Goal: Check status: Check status

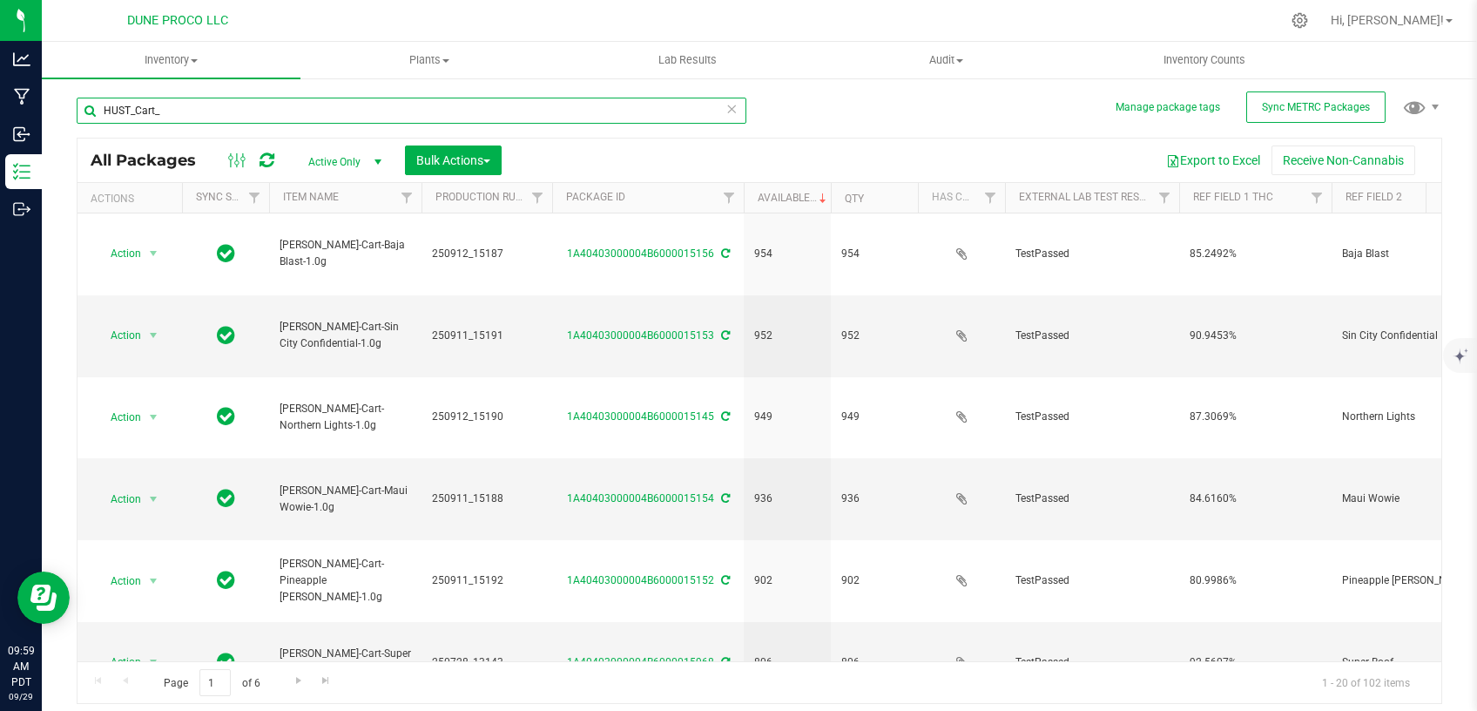
drag, startPoint x: 267, startPoint y: 113, endPoint x: 101, endPoint y: 122, distance: 166.6
click at [101, 122] on input "HUST_Cart_" at bounding box center [412, 111] width 670 height 26
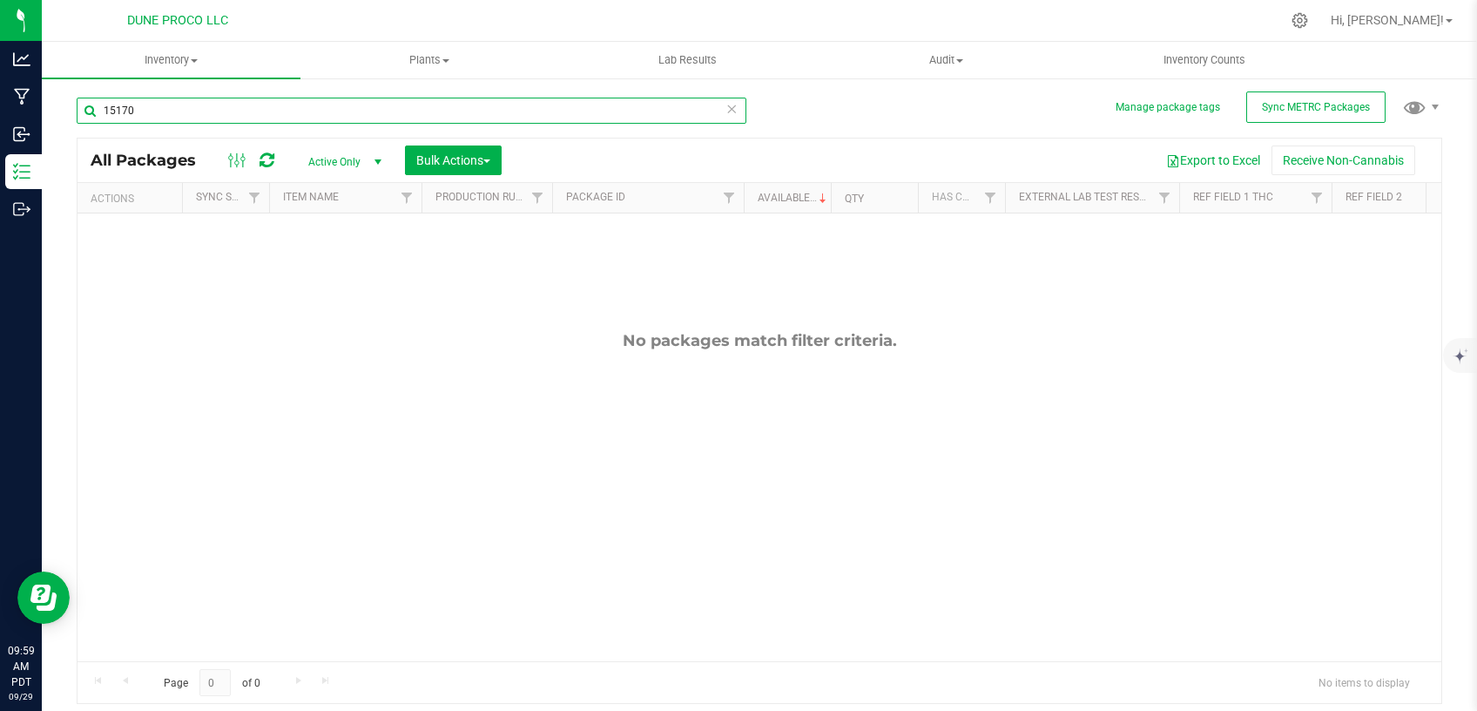
type input "15170"
click at [333, 159] on span "Active Only" at bounding box center [342, 162] width 96 height 24
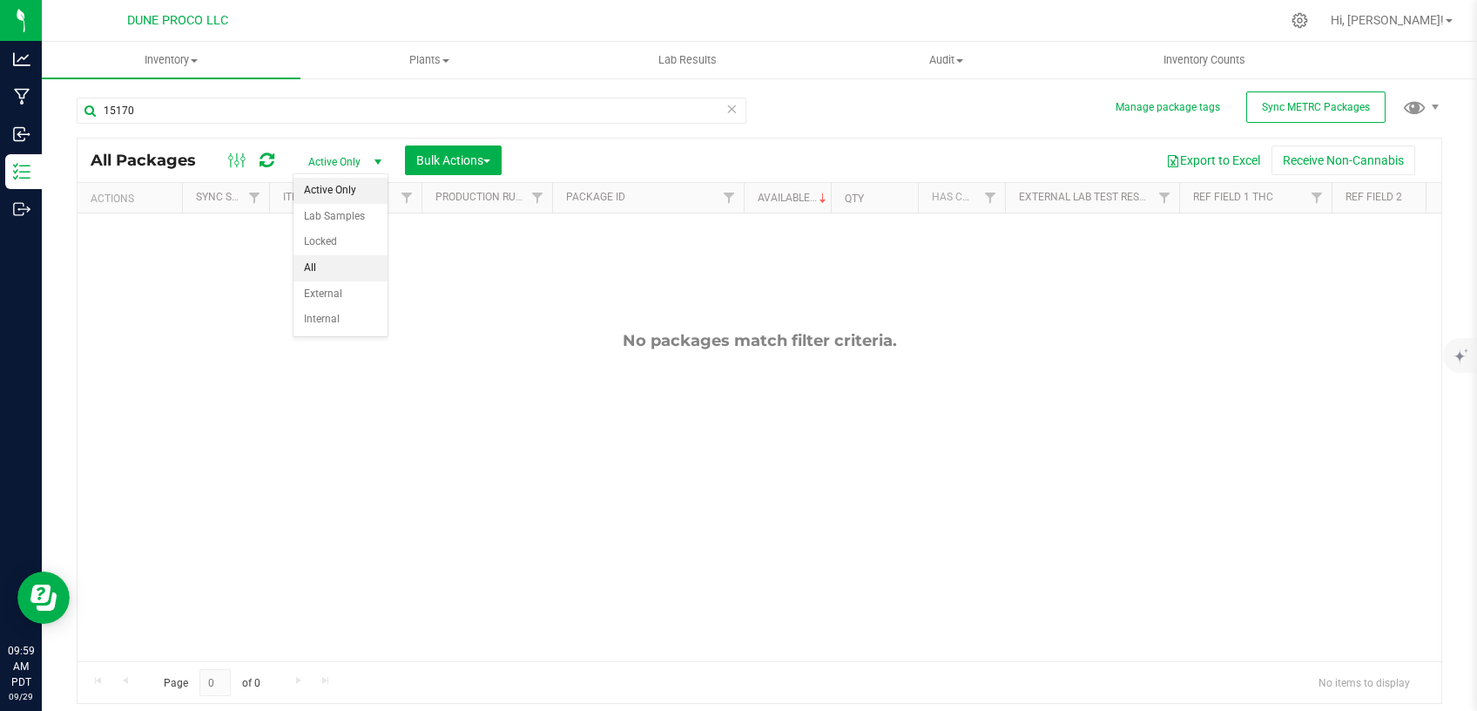
click at [333, 264] on li "All" at bounding box center [341, 268] width 94 height 26
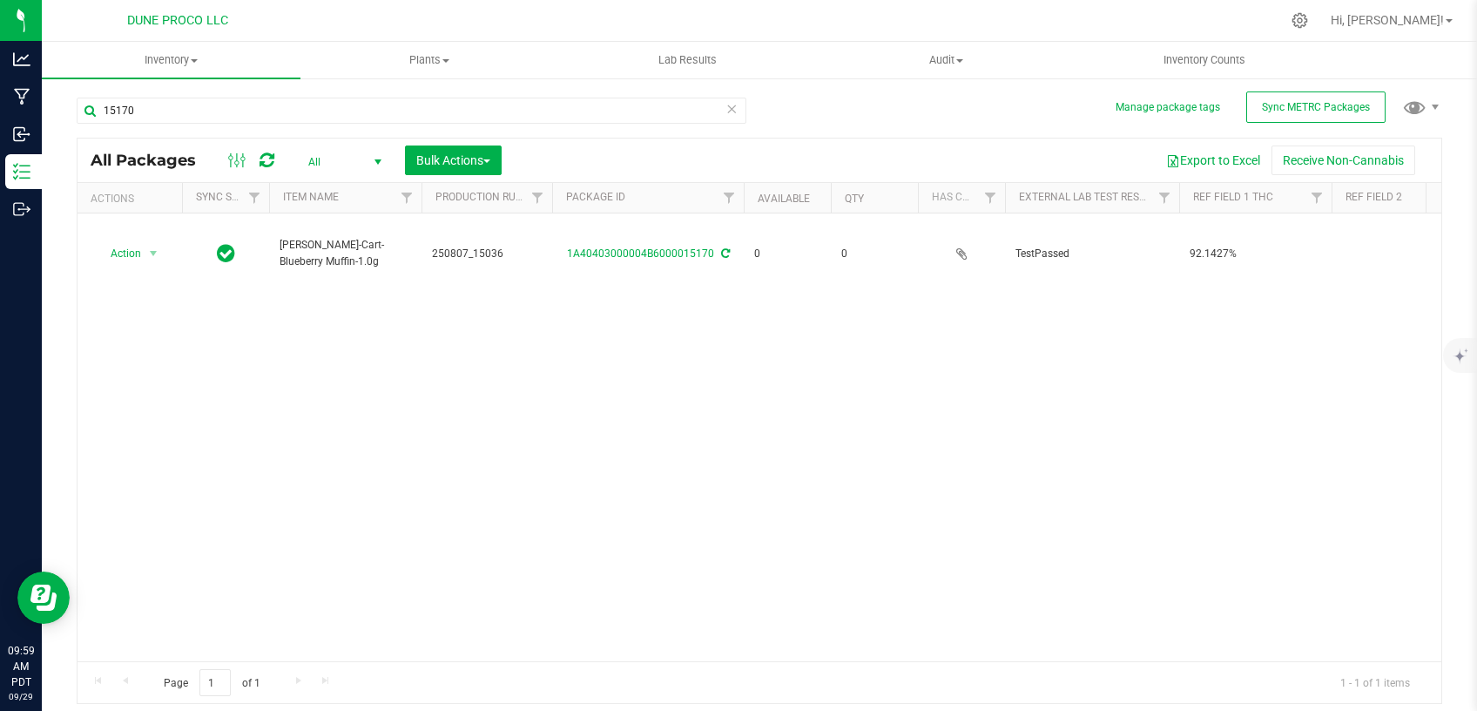
click at [732, 112] on icon at bounding box center [732, 108] width 12 height 21
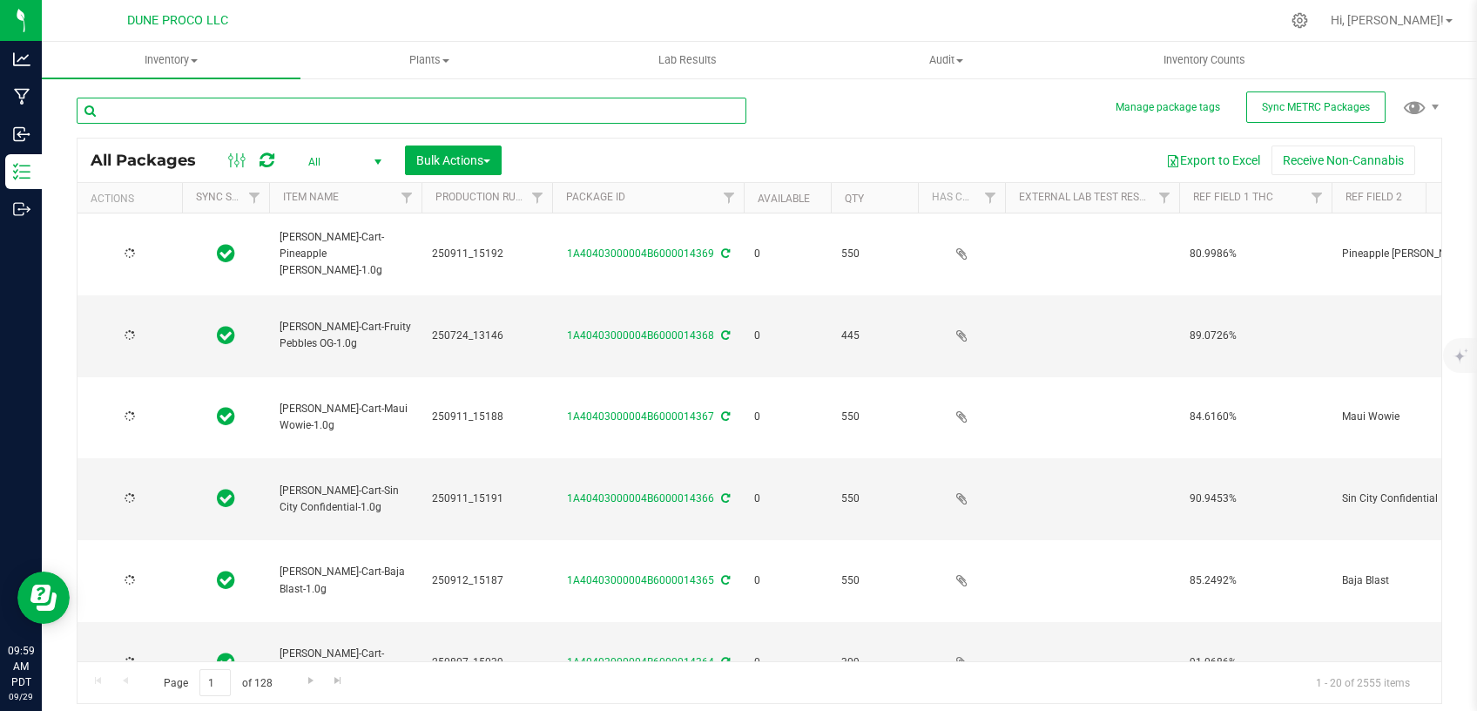
click at [320, 112] on input "text" at bounding box center [412, 111] width 670 height 26
type input "[DATE]"
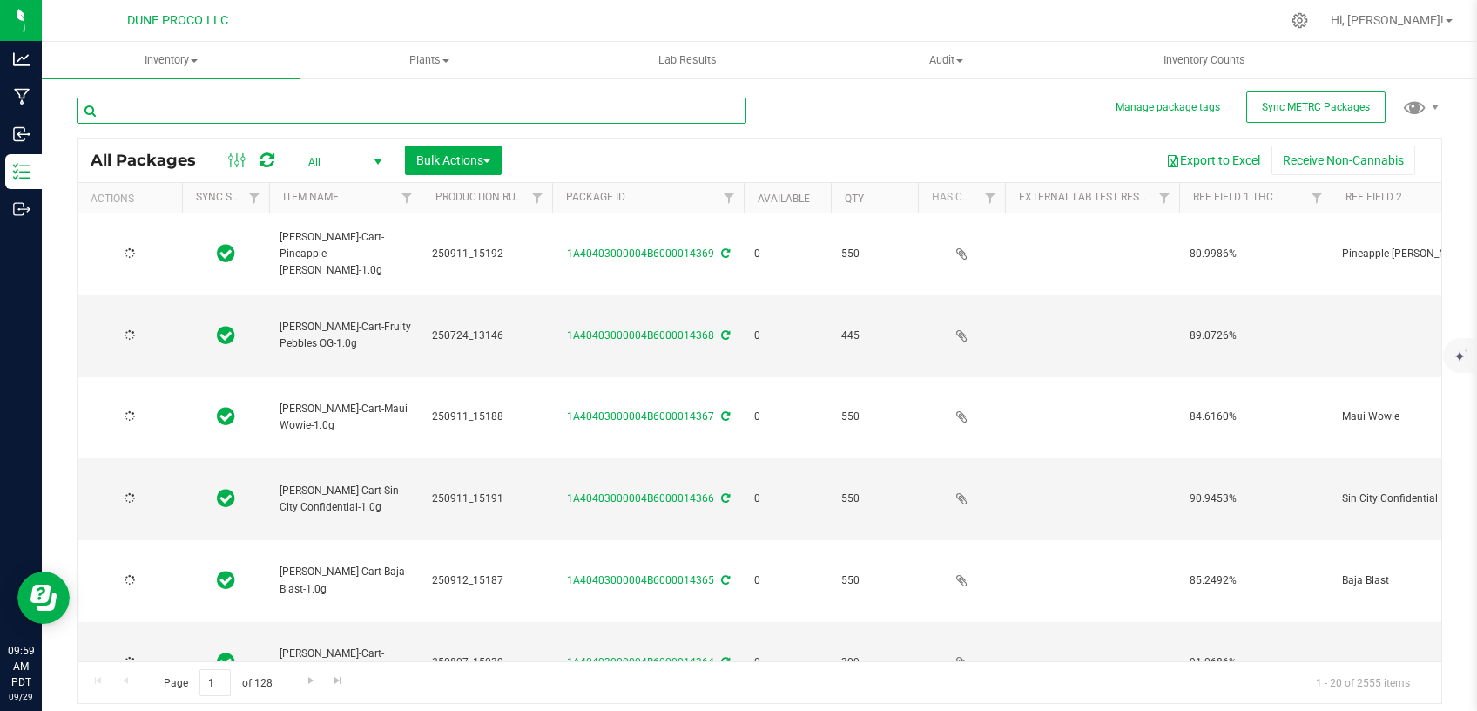
type input "[DATE]"
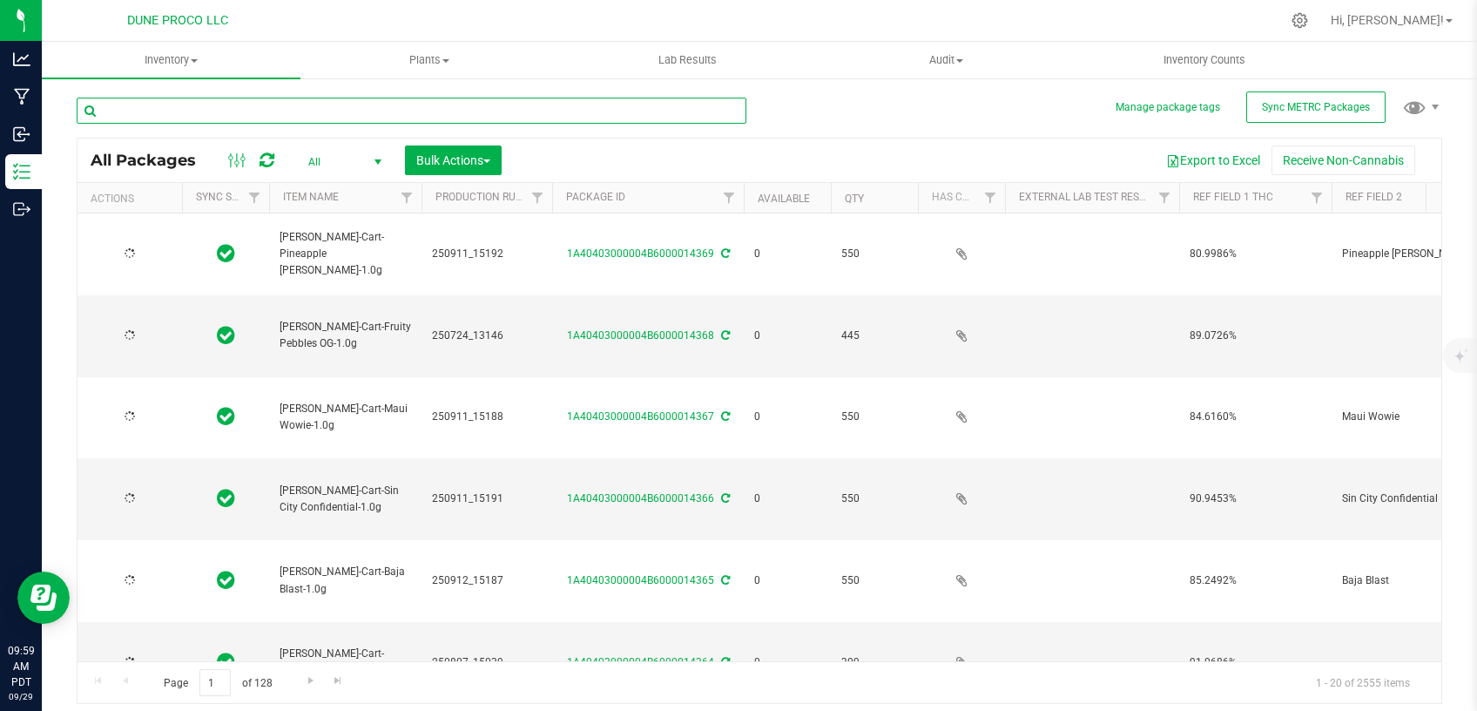
type input "[DATE]"
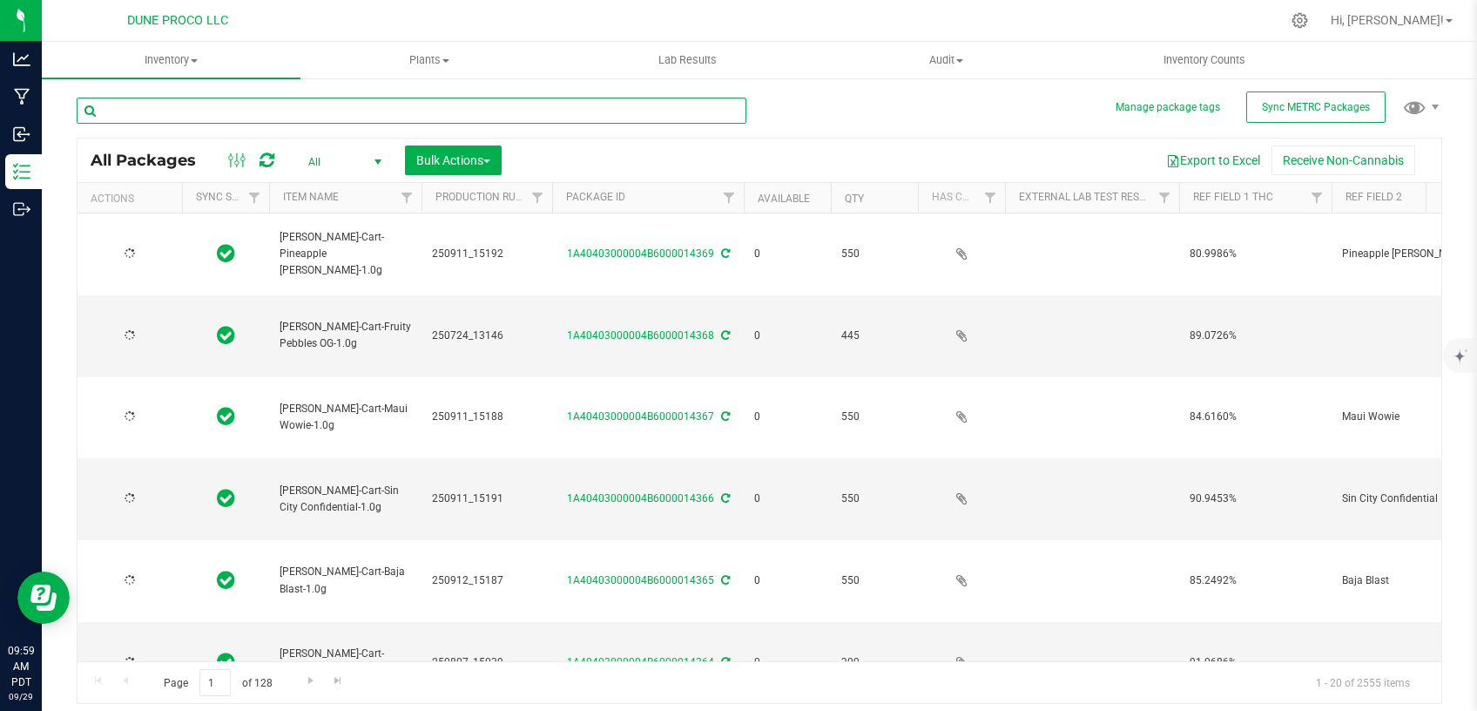
type input "[DATE]"
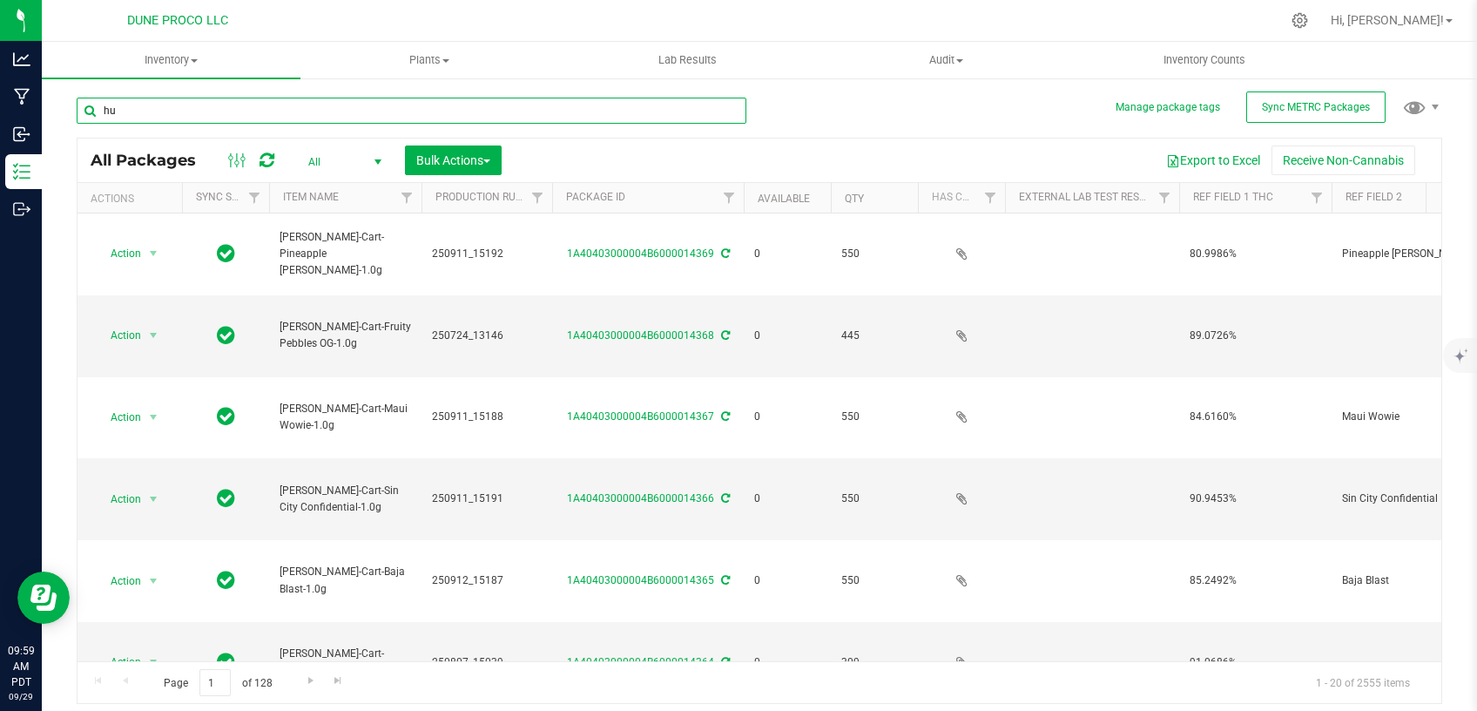
type input "h"
type input "HUST_Cart_"
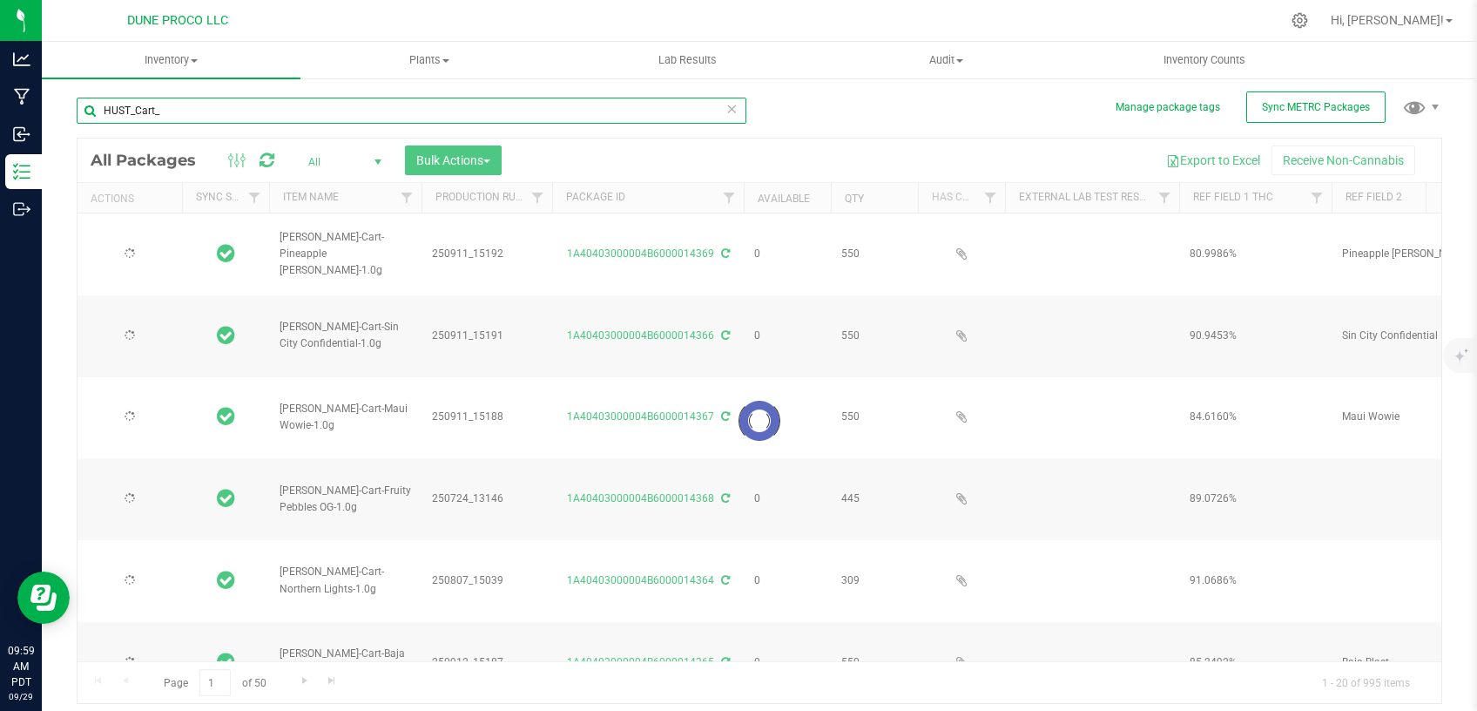
type input "[DATE]"
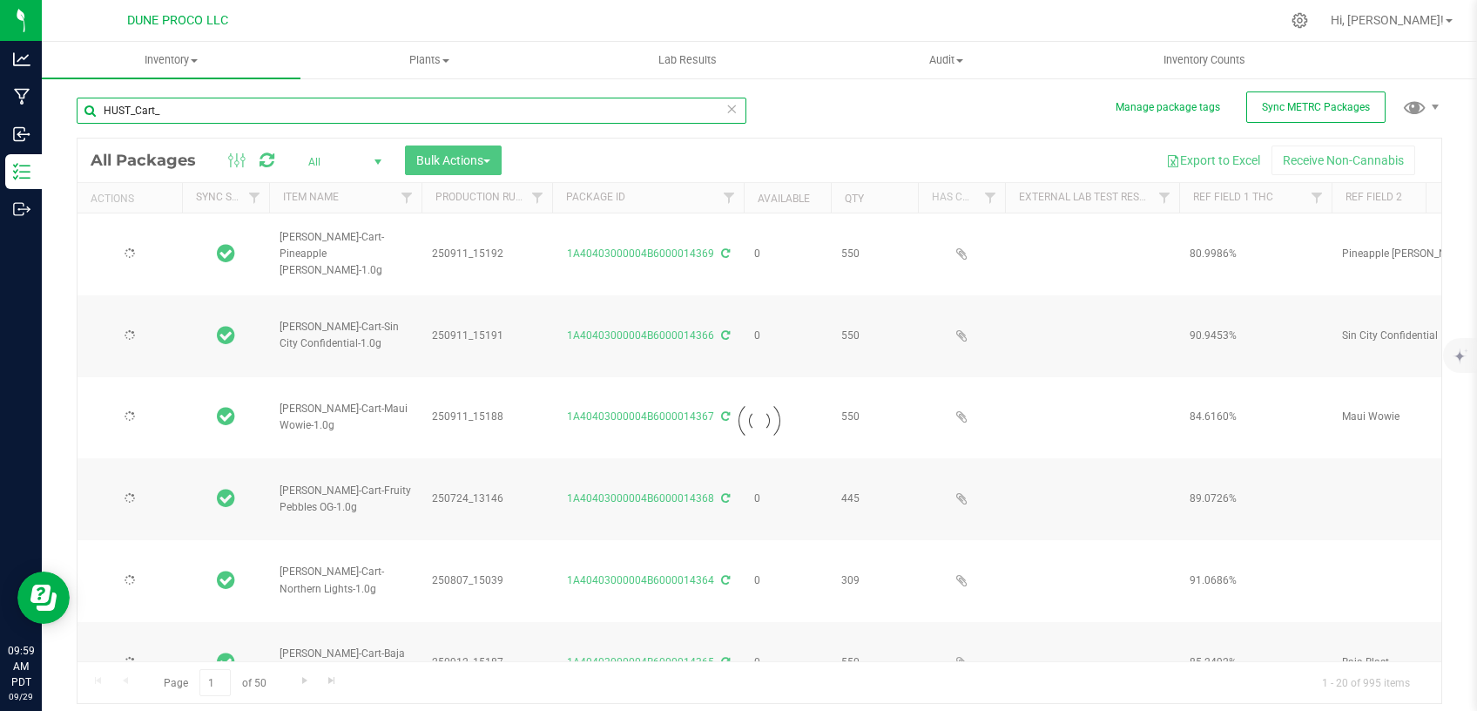
type input "[DATE]"
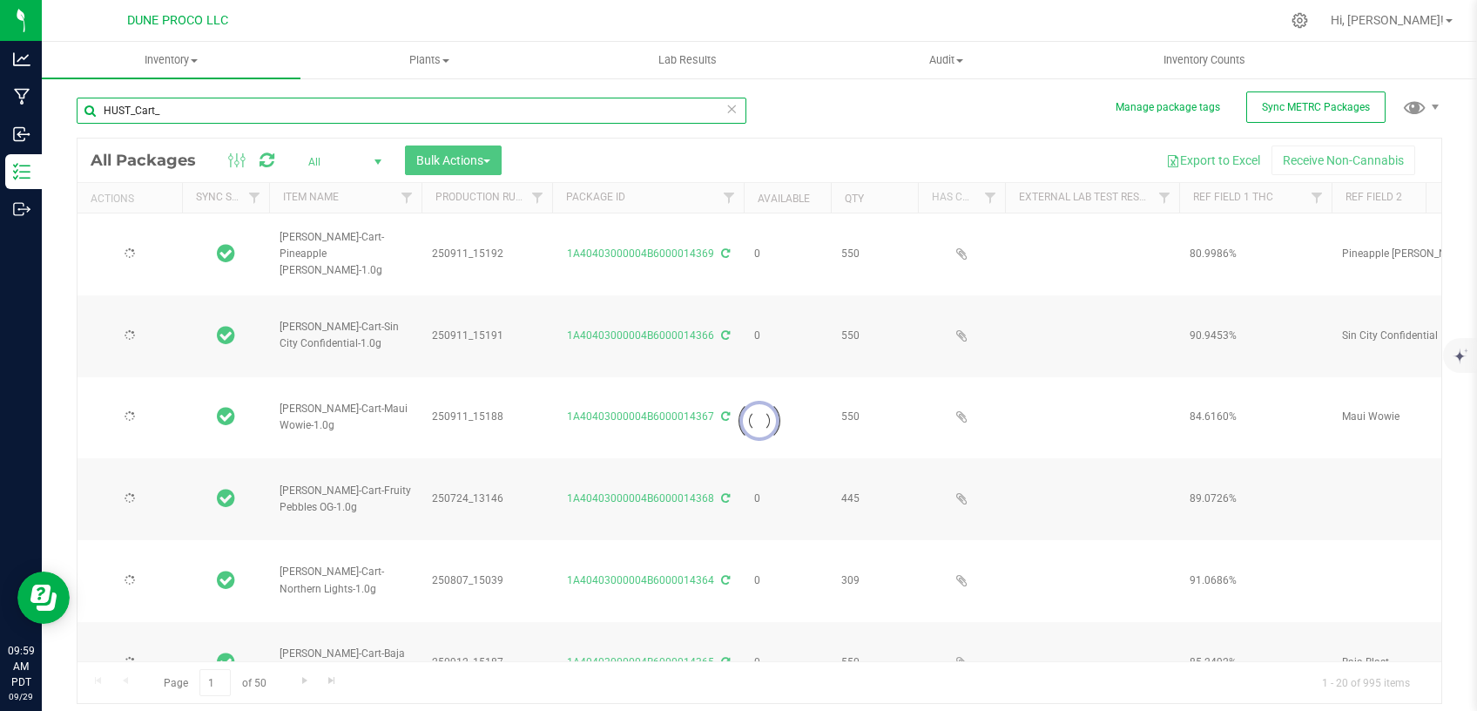
type input "[DATE]"
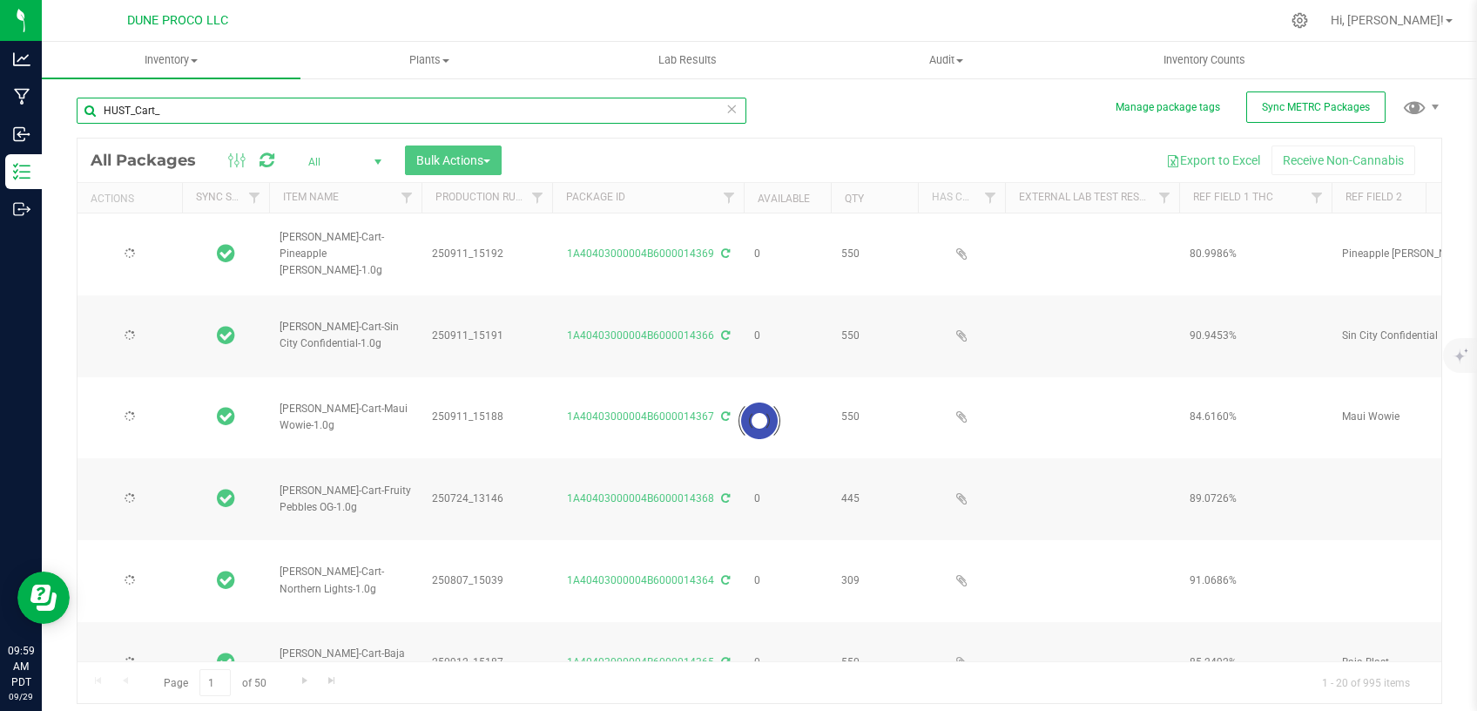
type input "[DATE]"
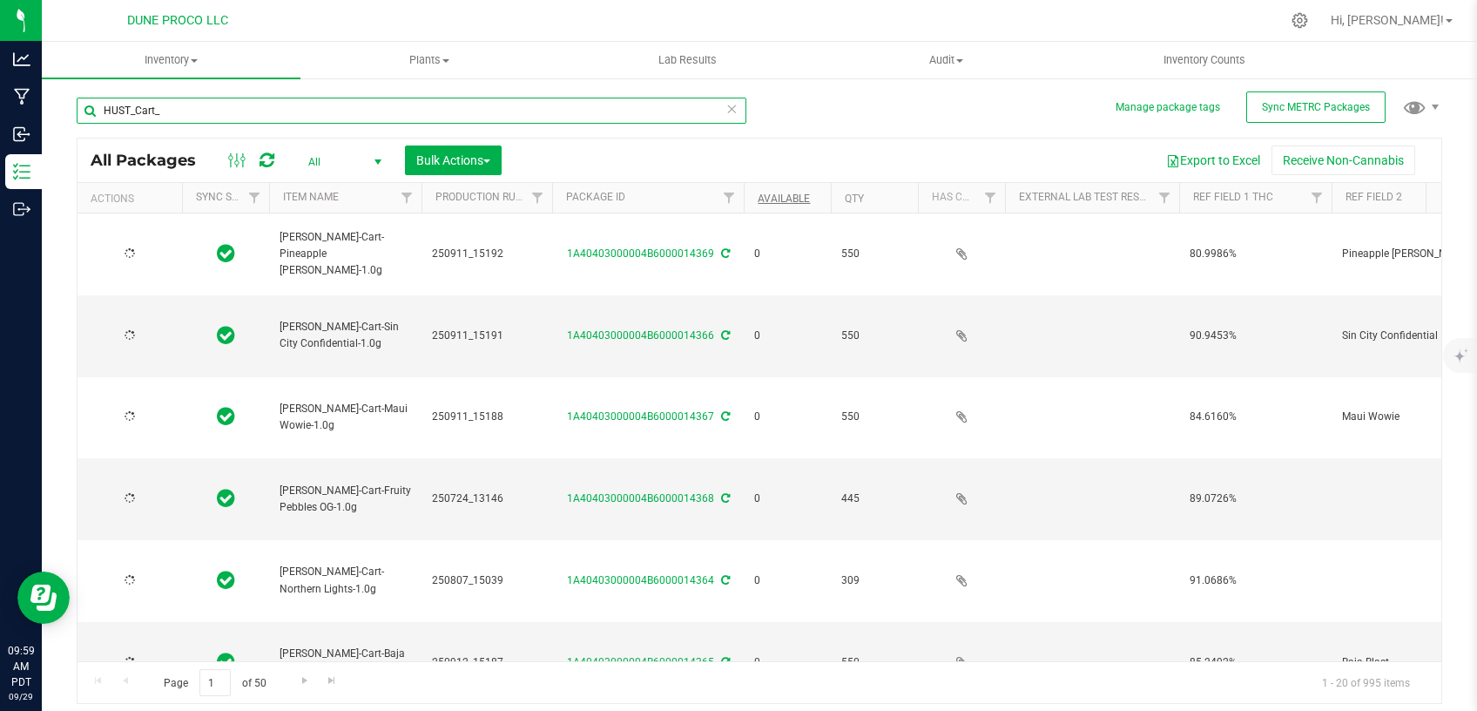
type input "HUST_Cart_"
click at [788, 195] on link "Available" at bounding box center [784, 199] width 52 height 12
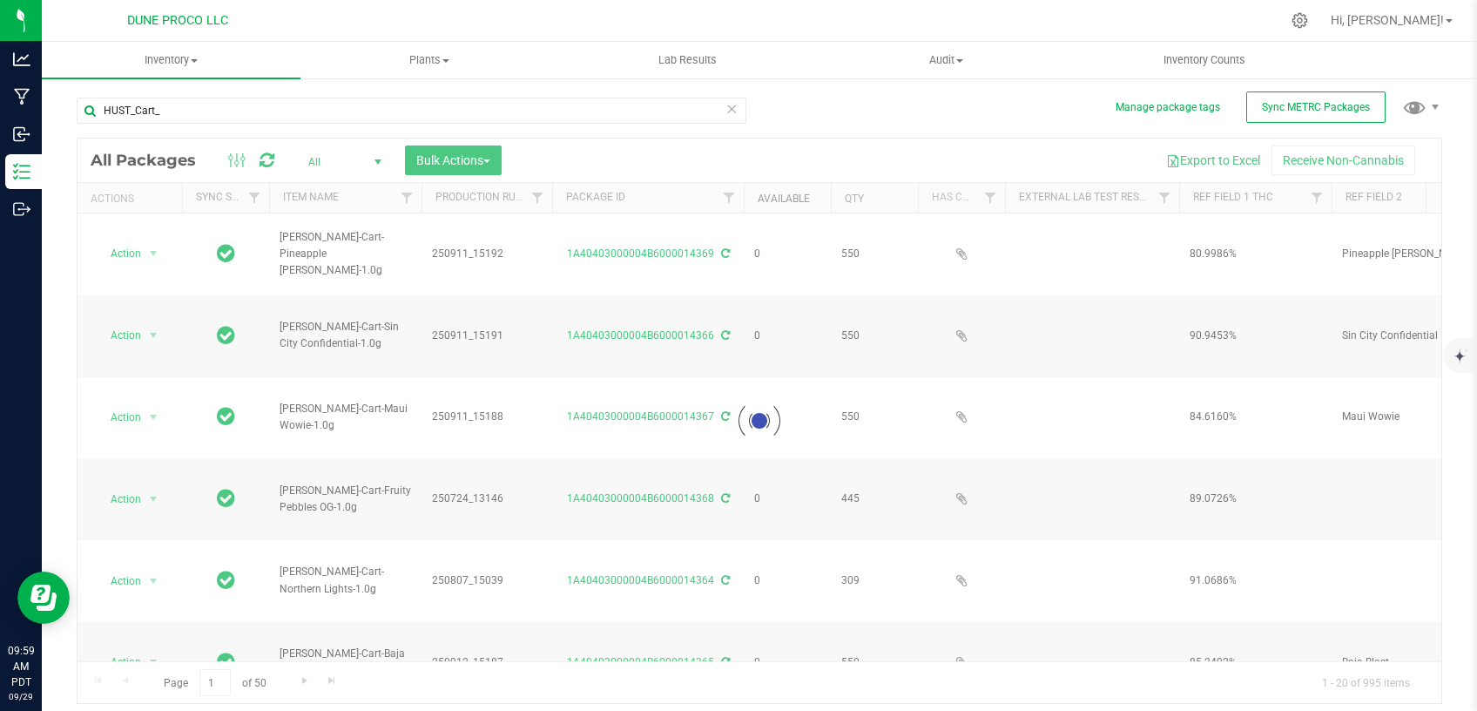
type input "[DATE]"
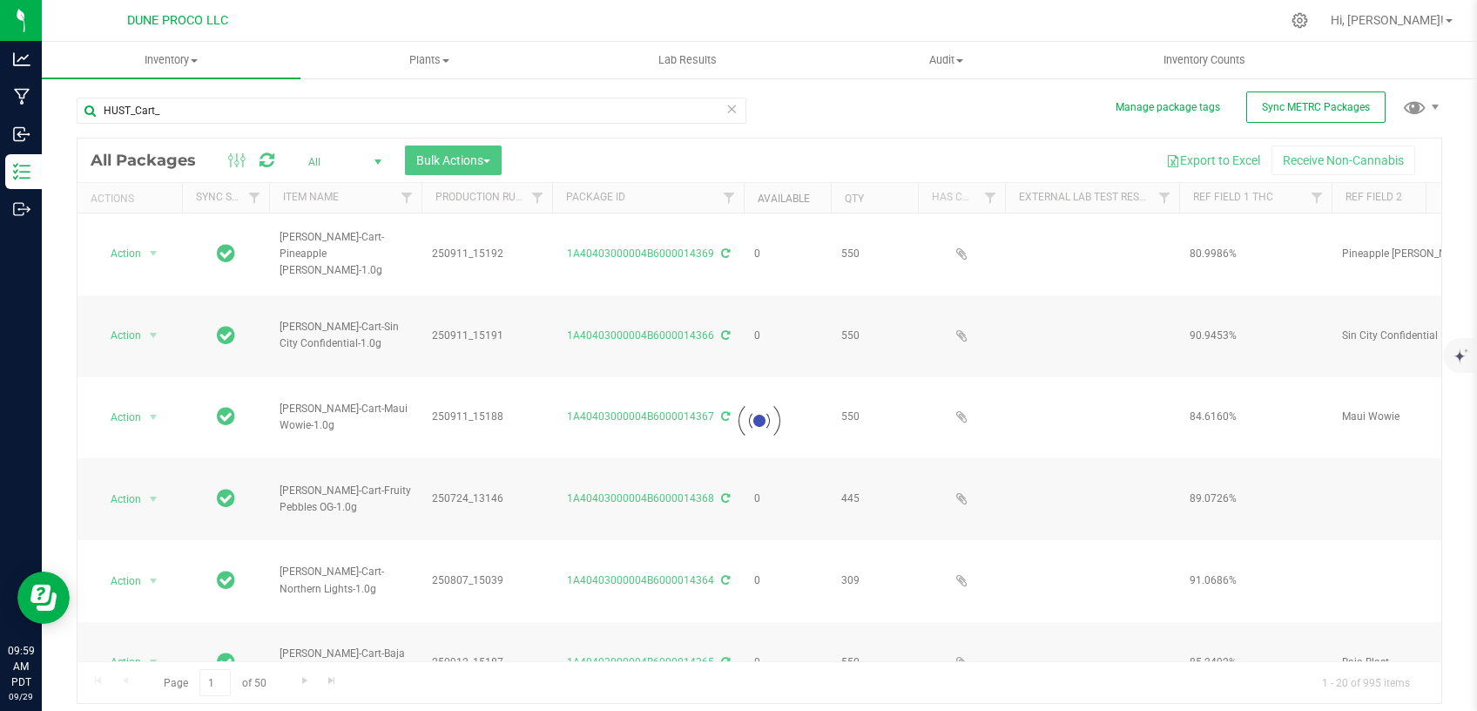
type input "[DATE]"
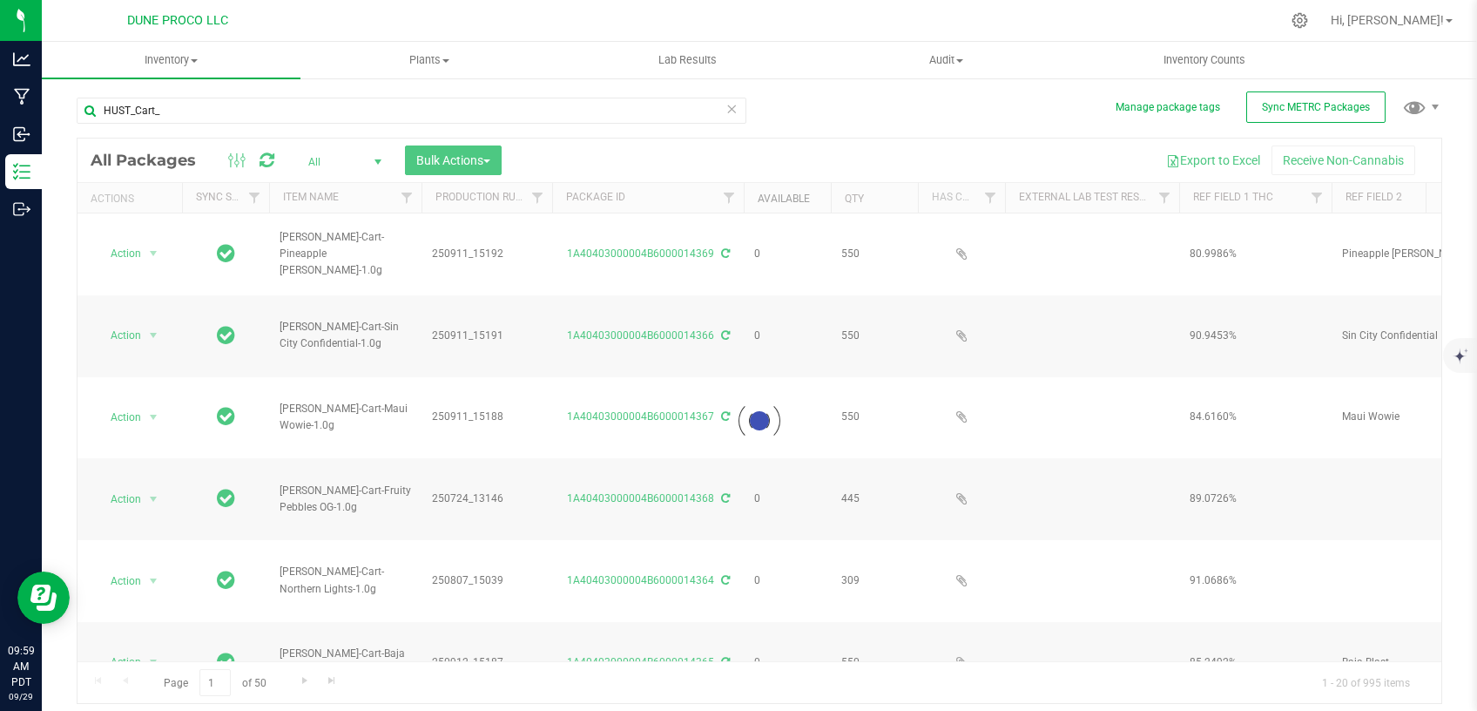
type input "[DATE]"
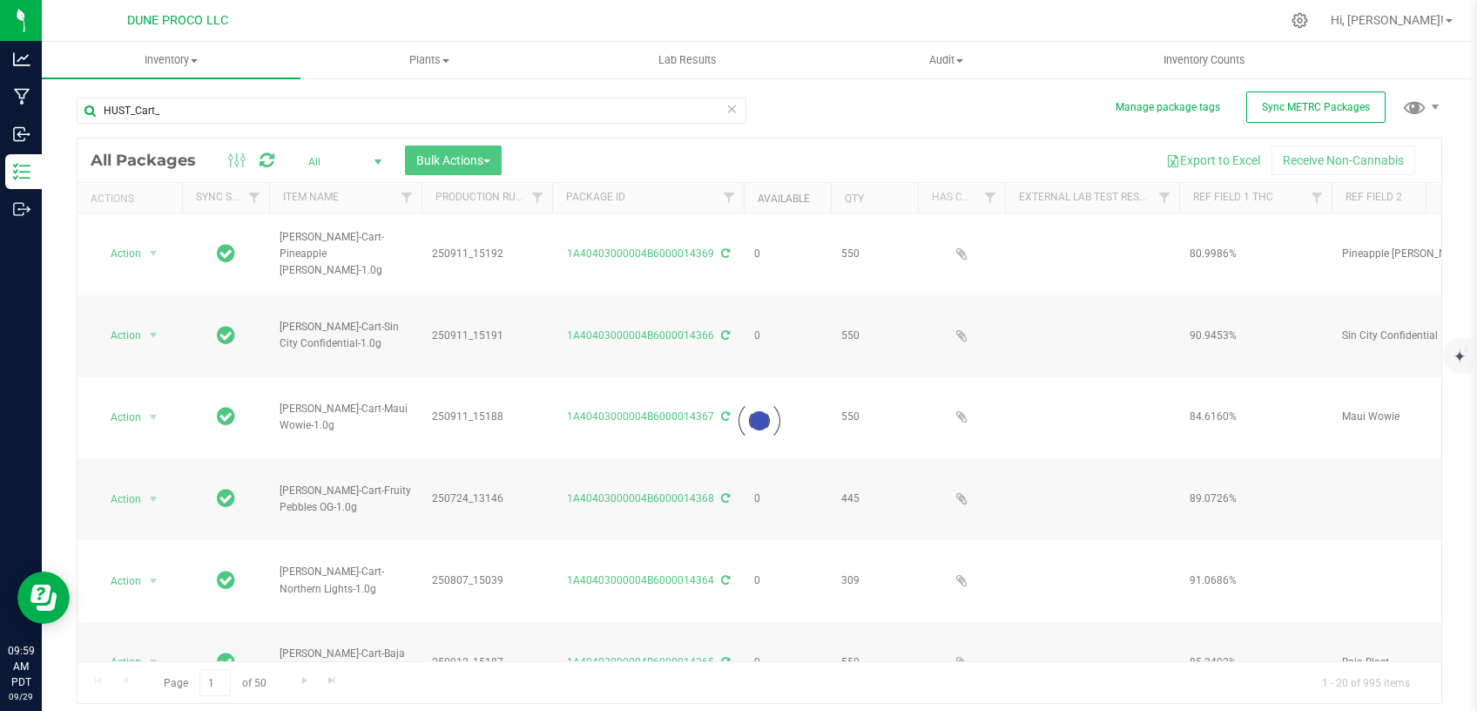
type input "[DATE]"
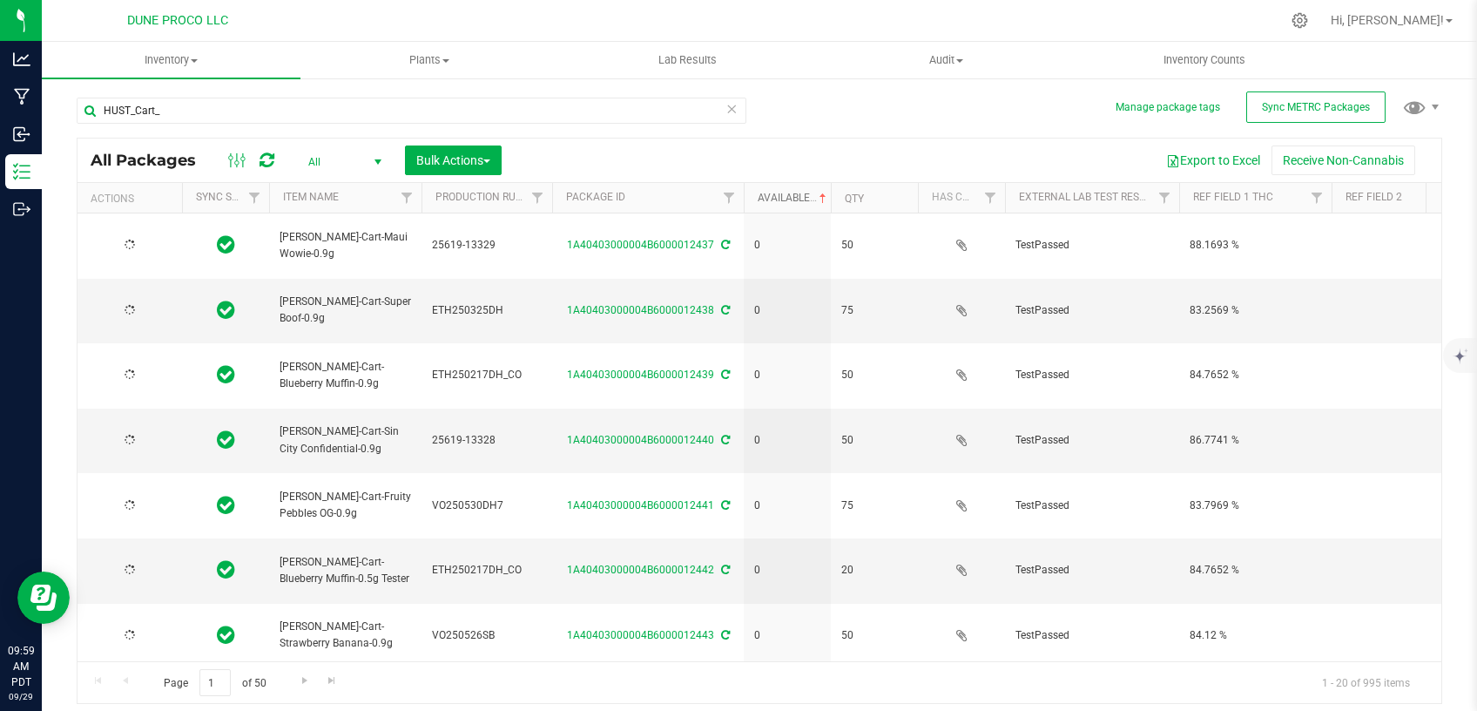
type input "[DATE]"
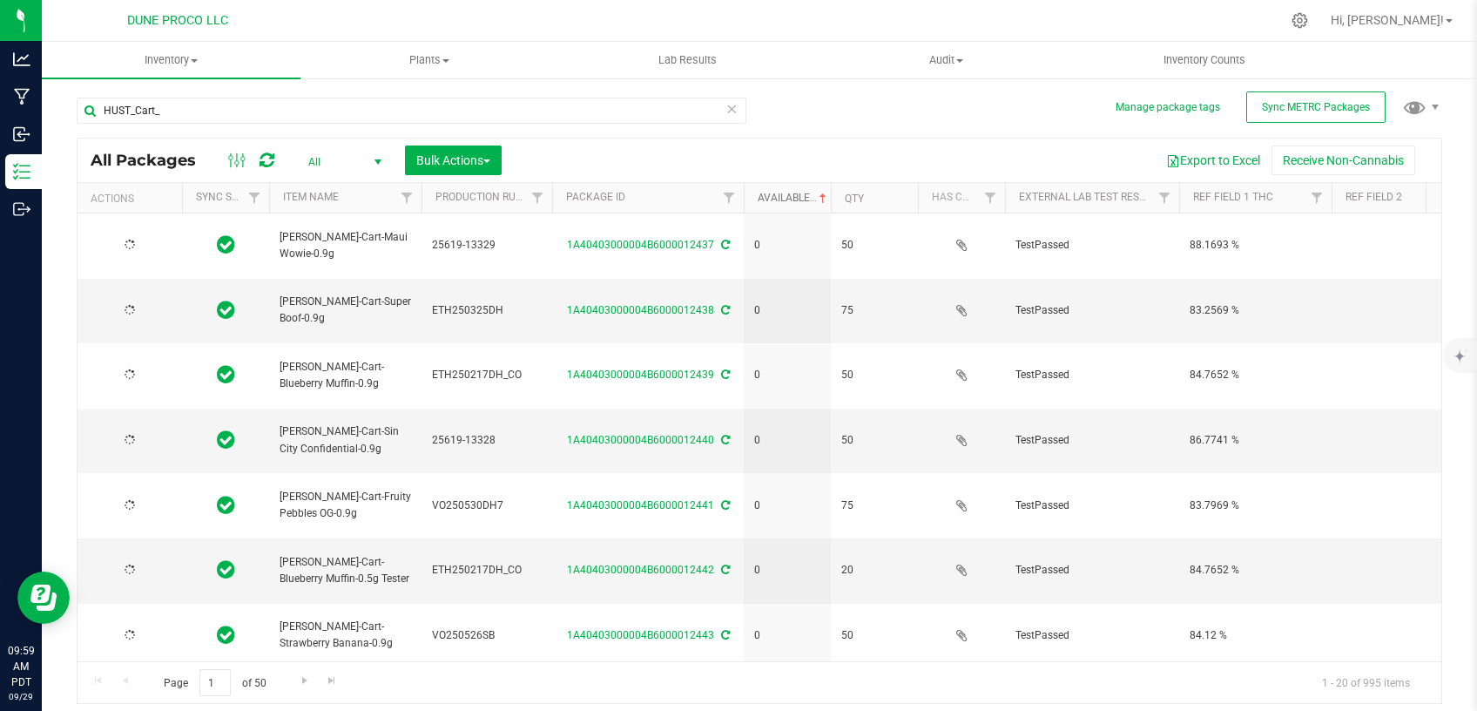
type input "[DATE]"
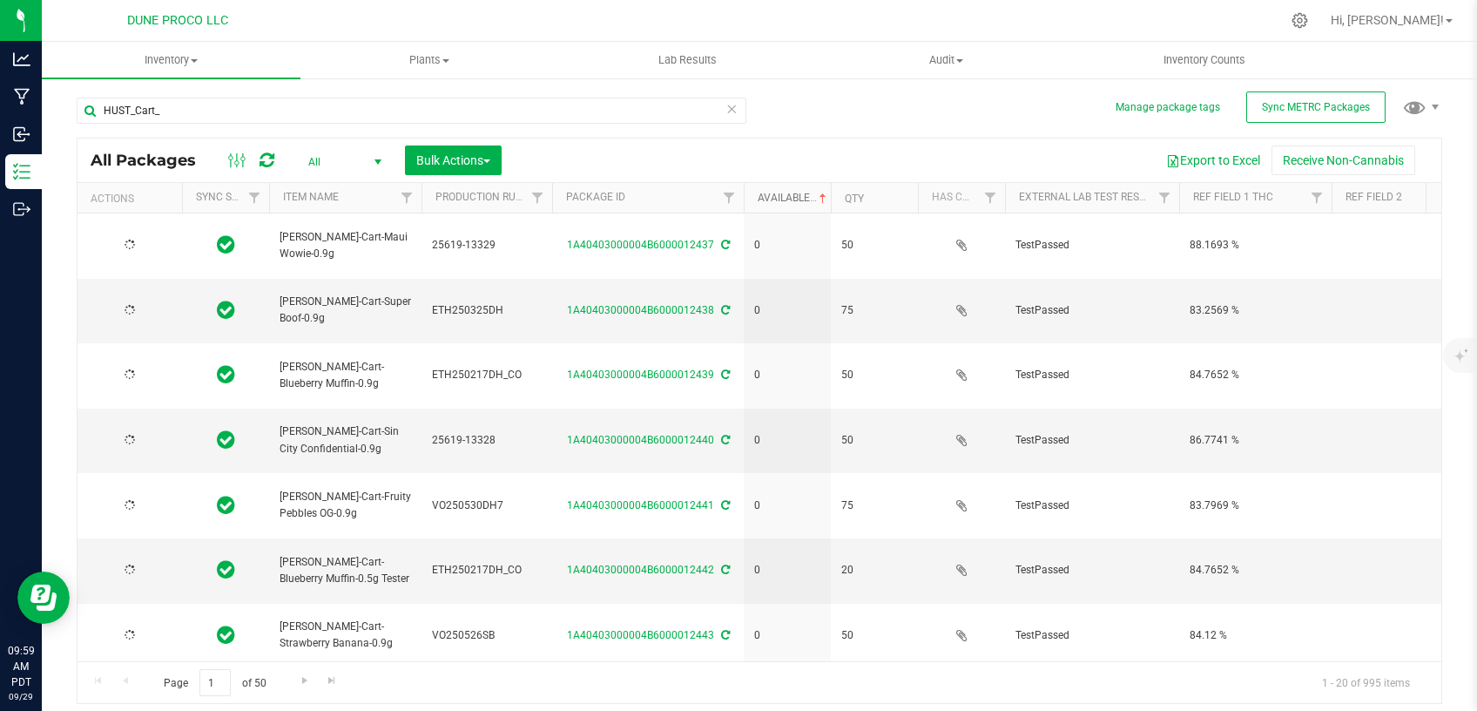
type input "[DATE]"
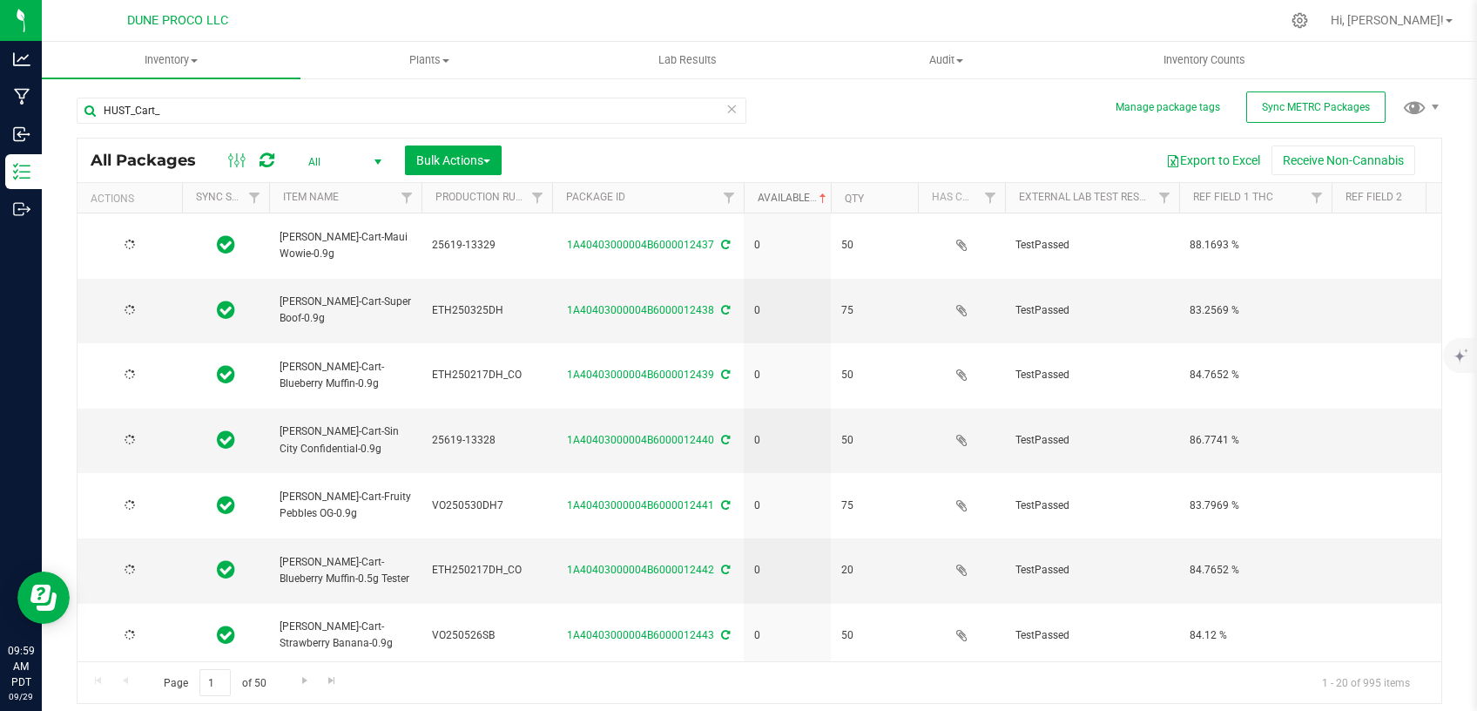
type input "[DATE]"
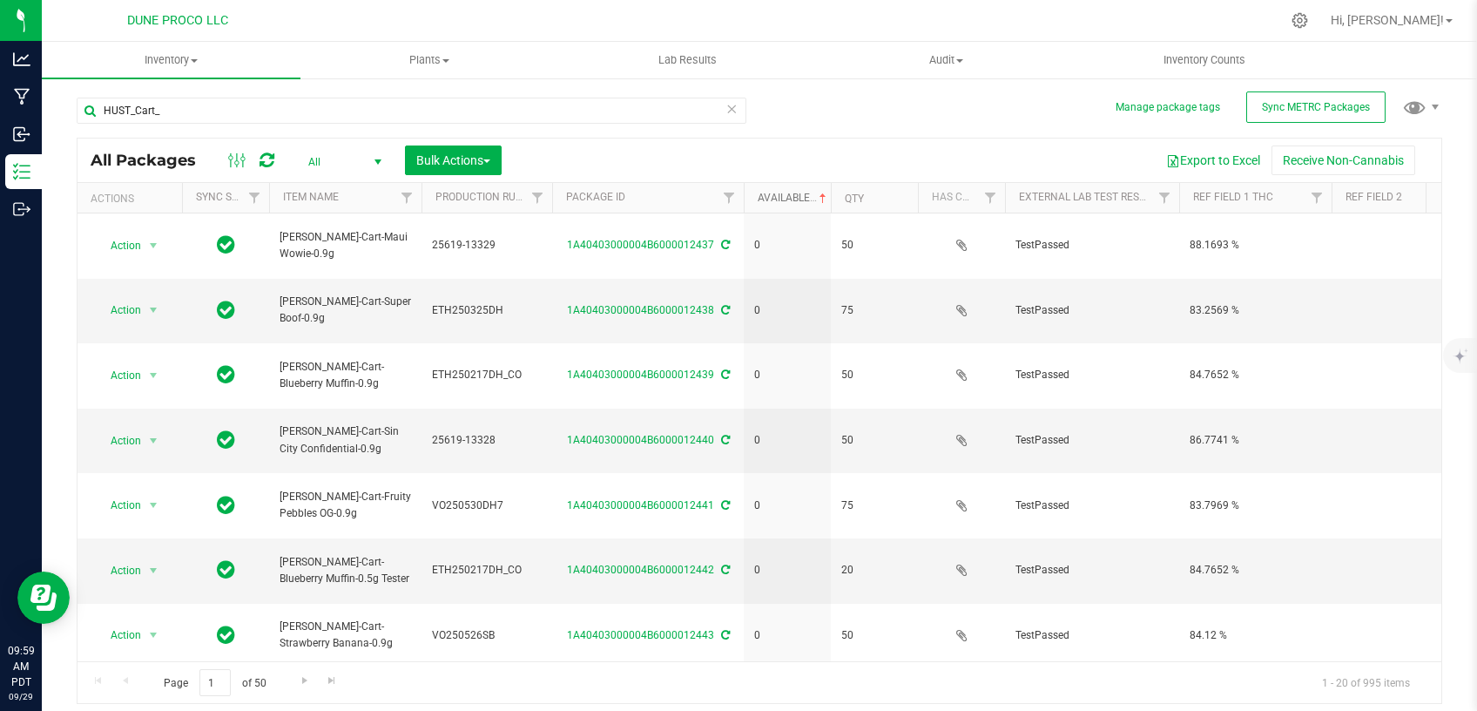
click at [788, 195] on link "Available" at bounding box center [794, 198] width 72 height 12
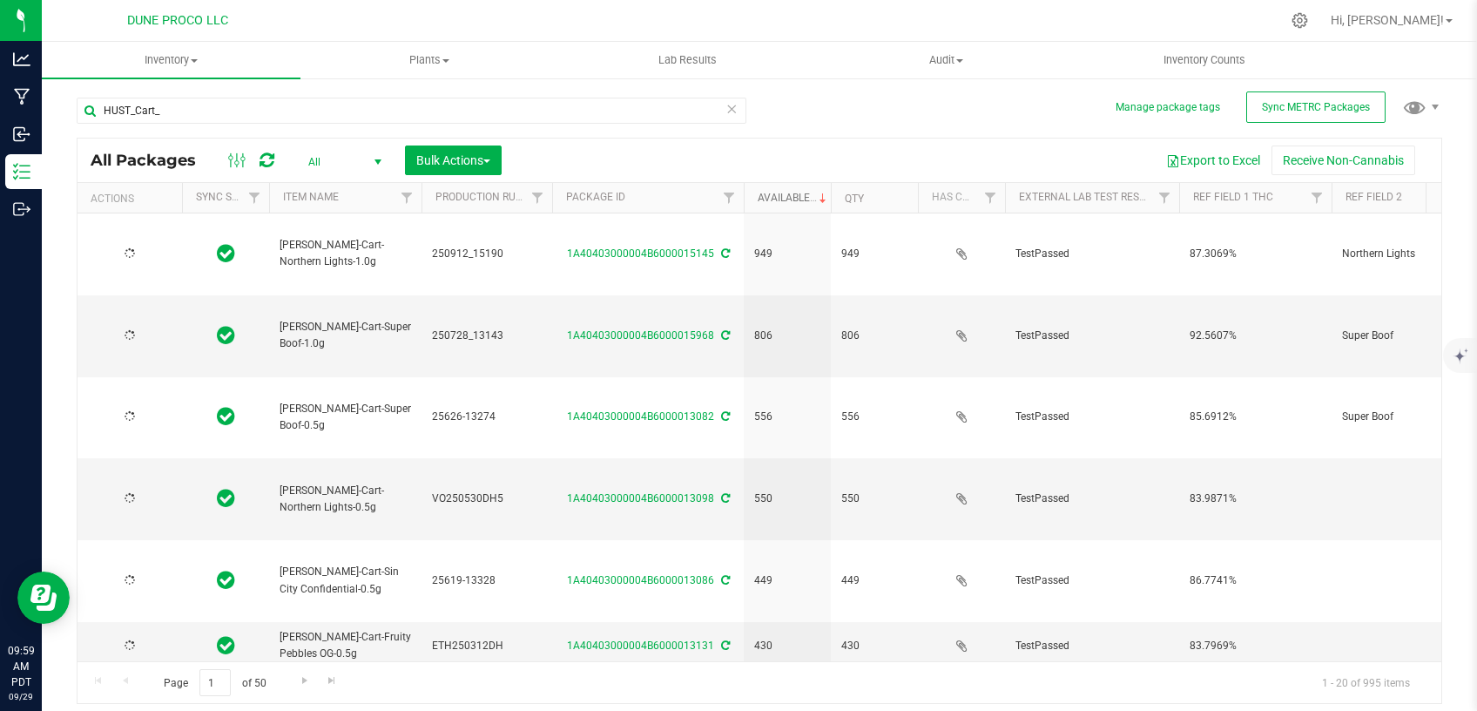
type input "[DATE]"
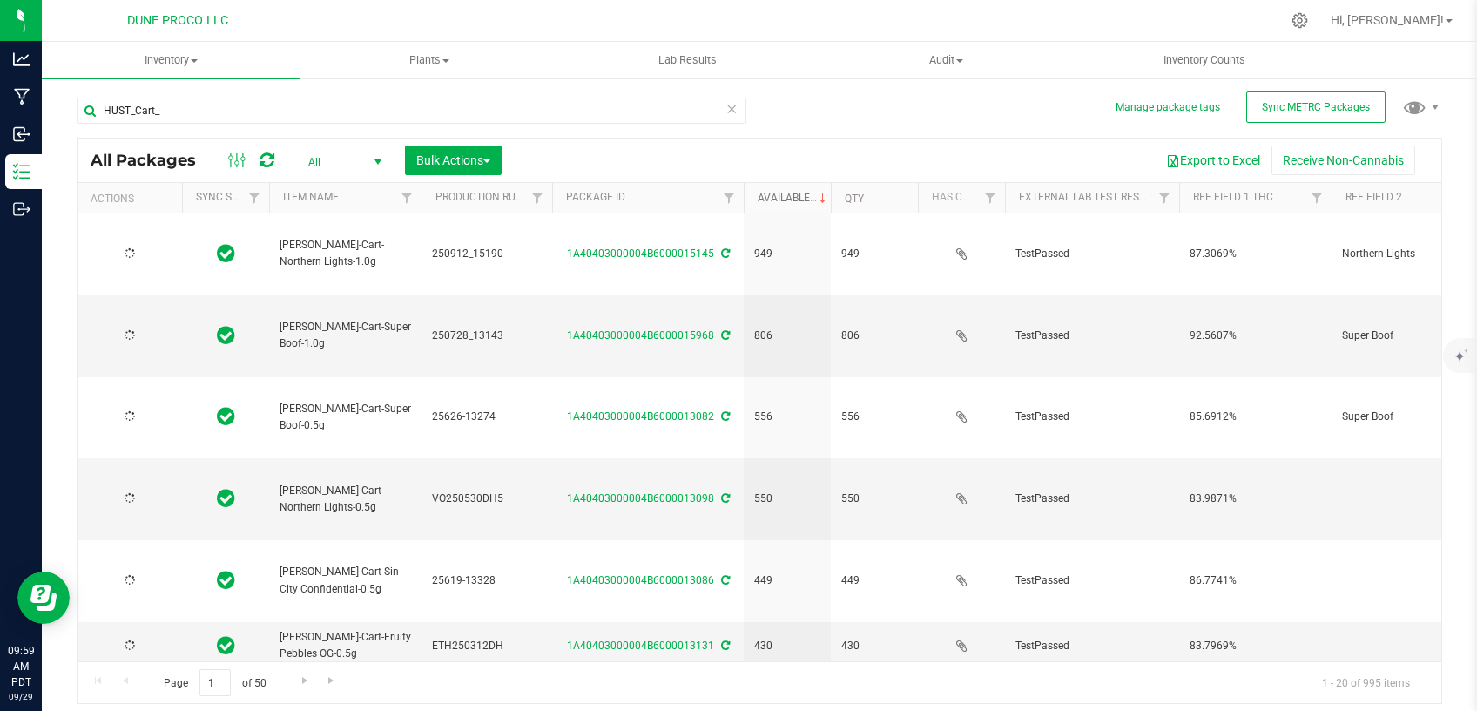
type input "[DATE]"
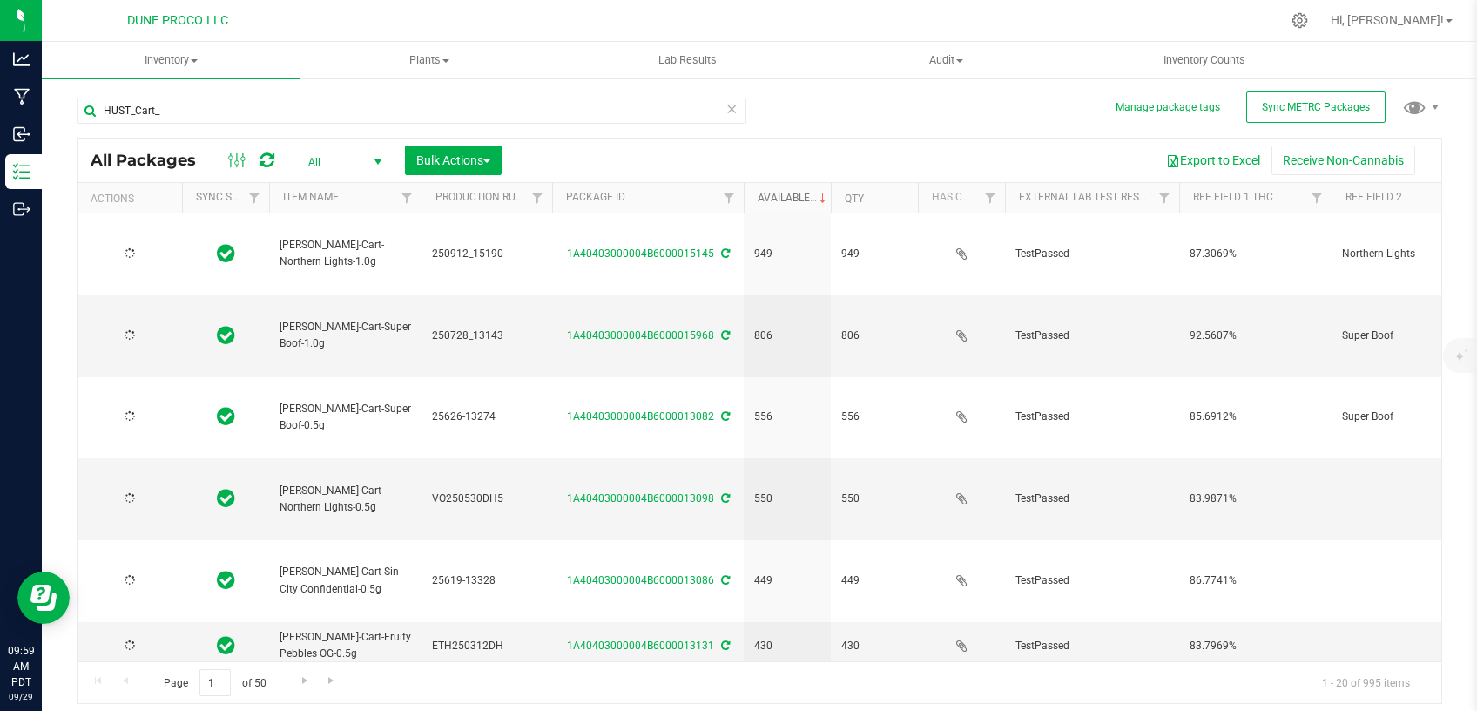
type input "[DATE]"
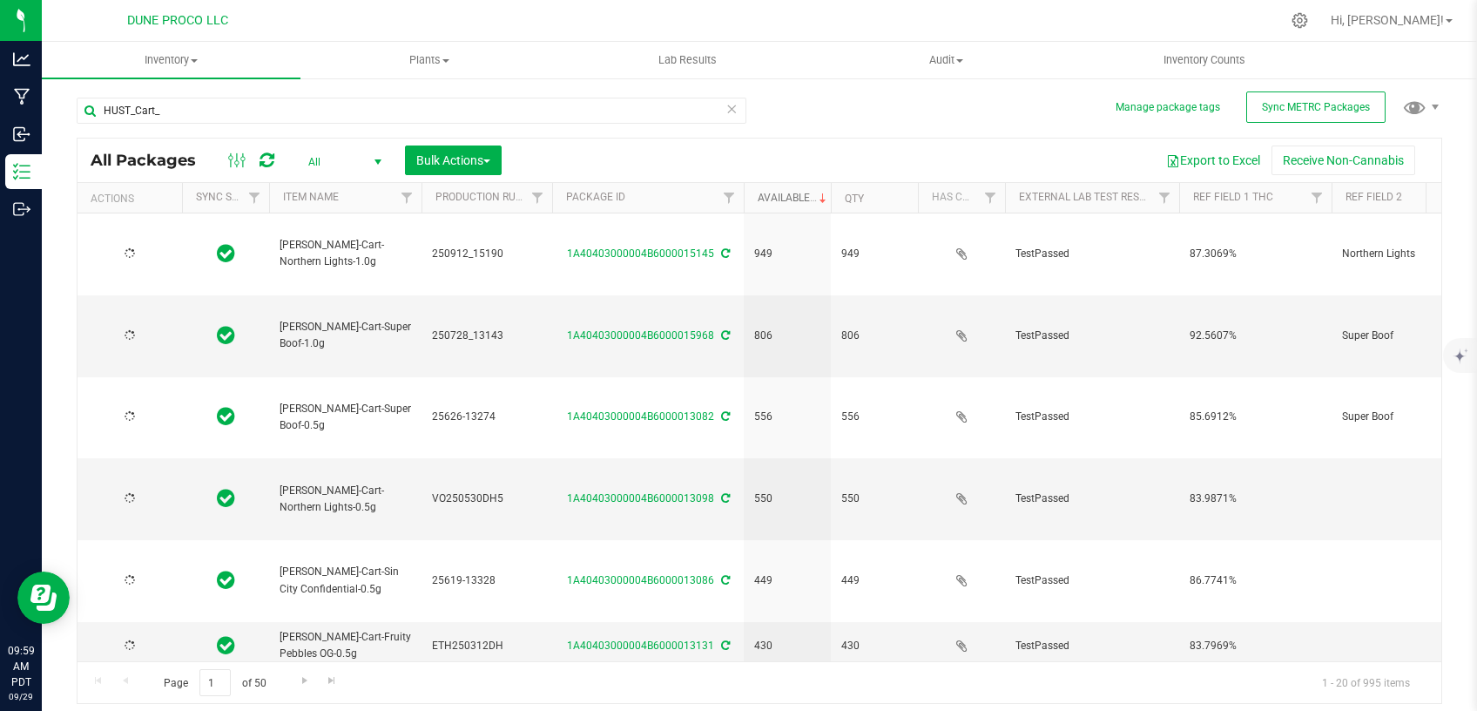
type input "[DATE]"
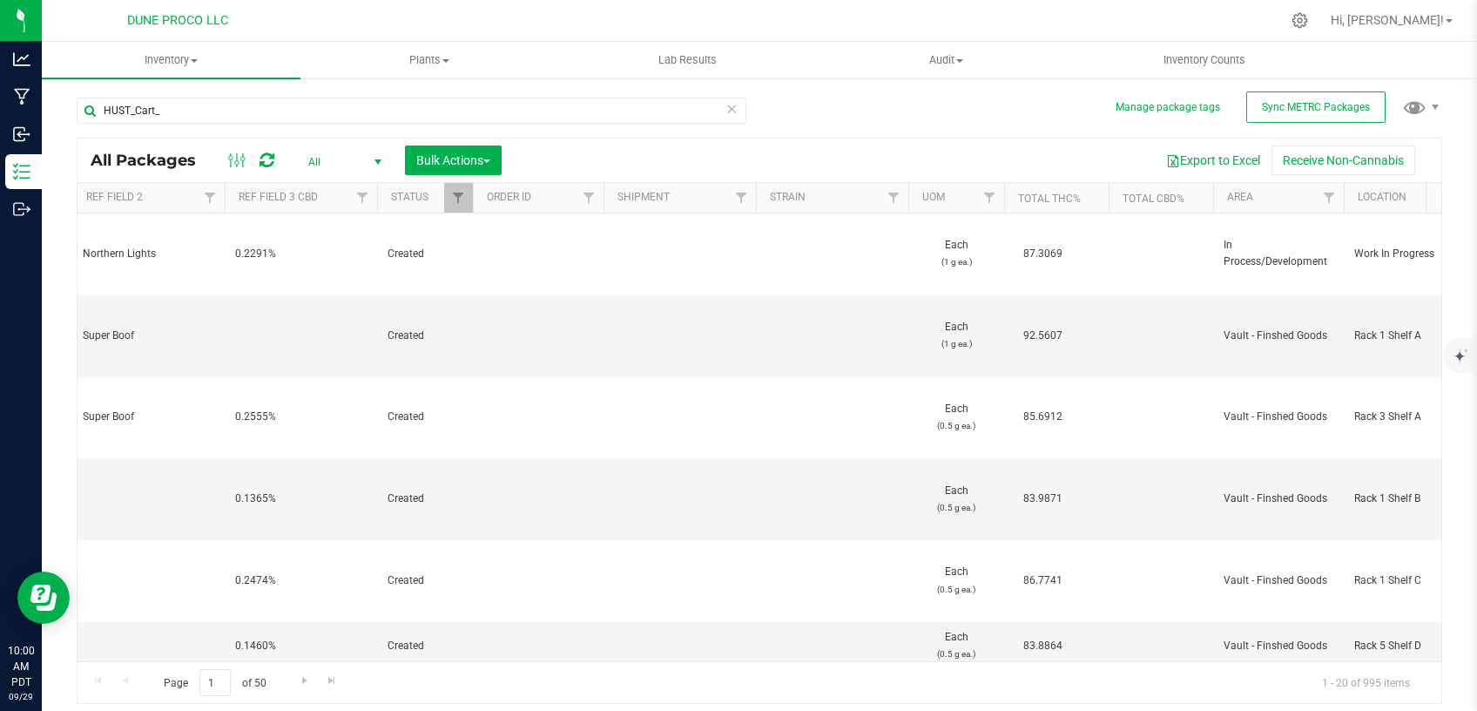
scroll to position [0, 1422]
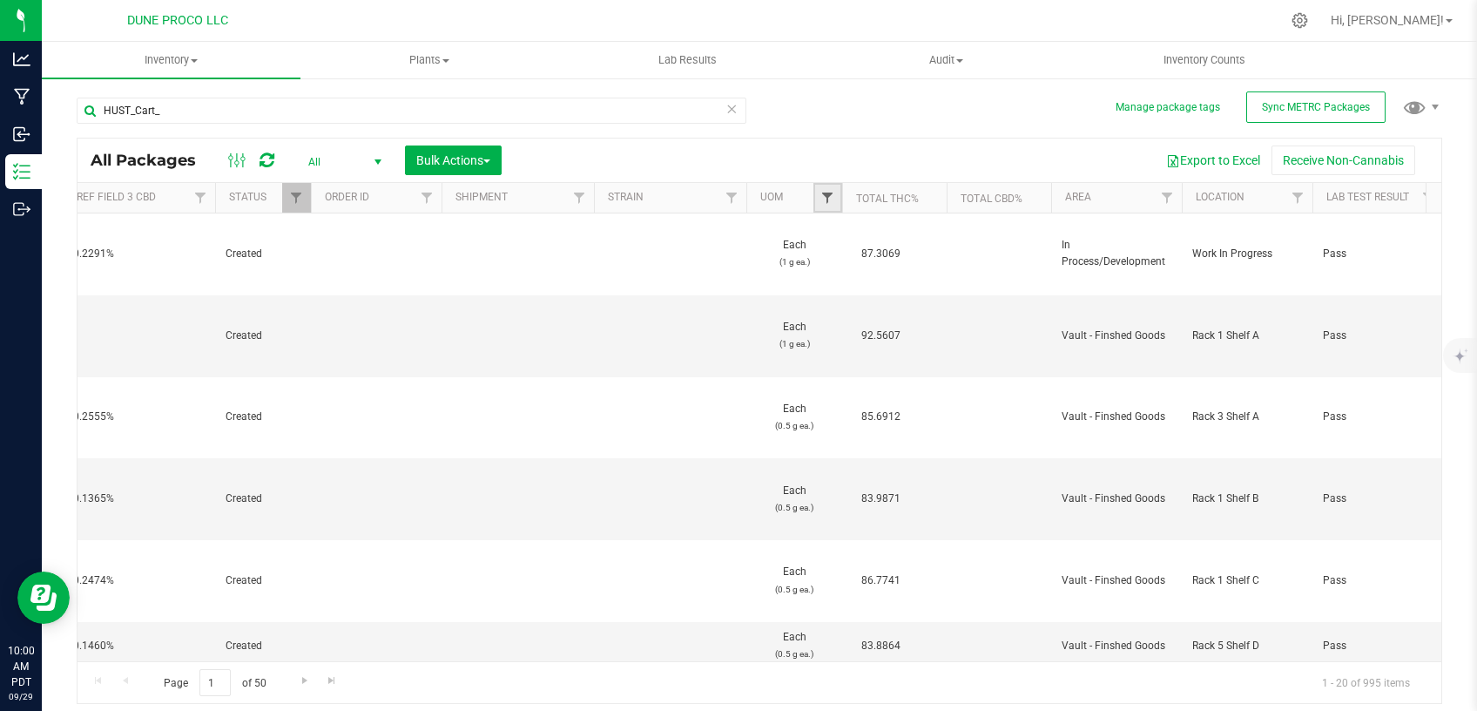
click at [824, 193] on span "Filter" at bounding box center [828, 198] width 14 height 14
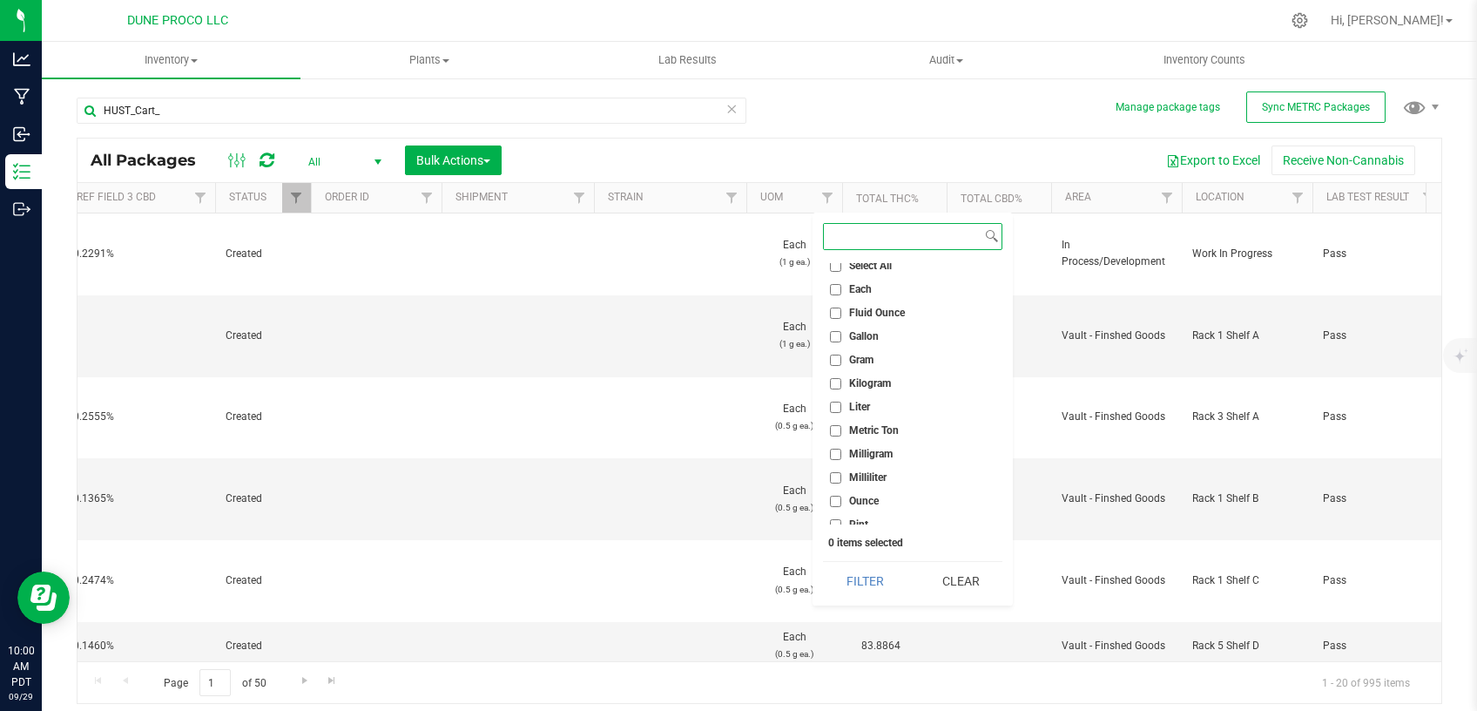
scroll to position [0, 0]
click at [835, 298] on input "Each" at bounding box center [835, 295] width 11 height 11
click at [835, 294] on input "Each" at bounding box center [835, 295] width 11 height 11
checkbox input "false"
click at [829, 194] on span "Filter" at bounding box center [828, 198] width 14 height 14
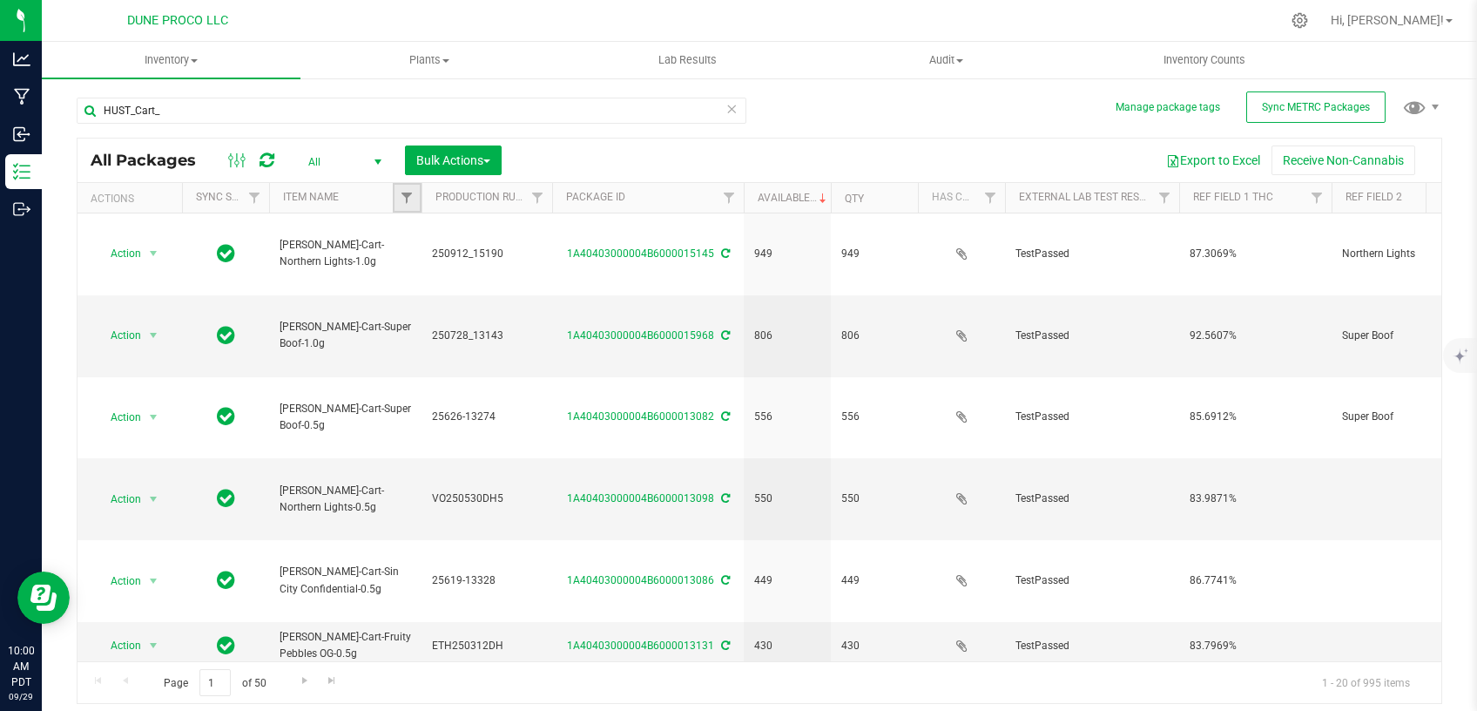
click at [417, 195] on link "Filter" at bounding box center [407, 198] width 29 height 30
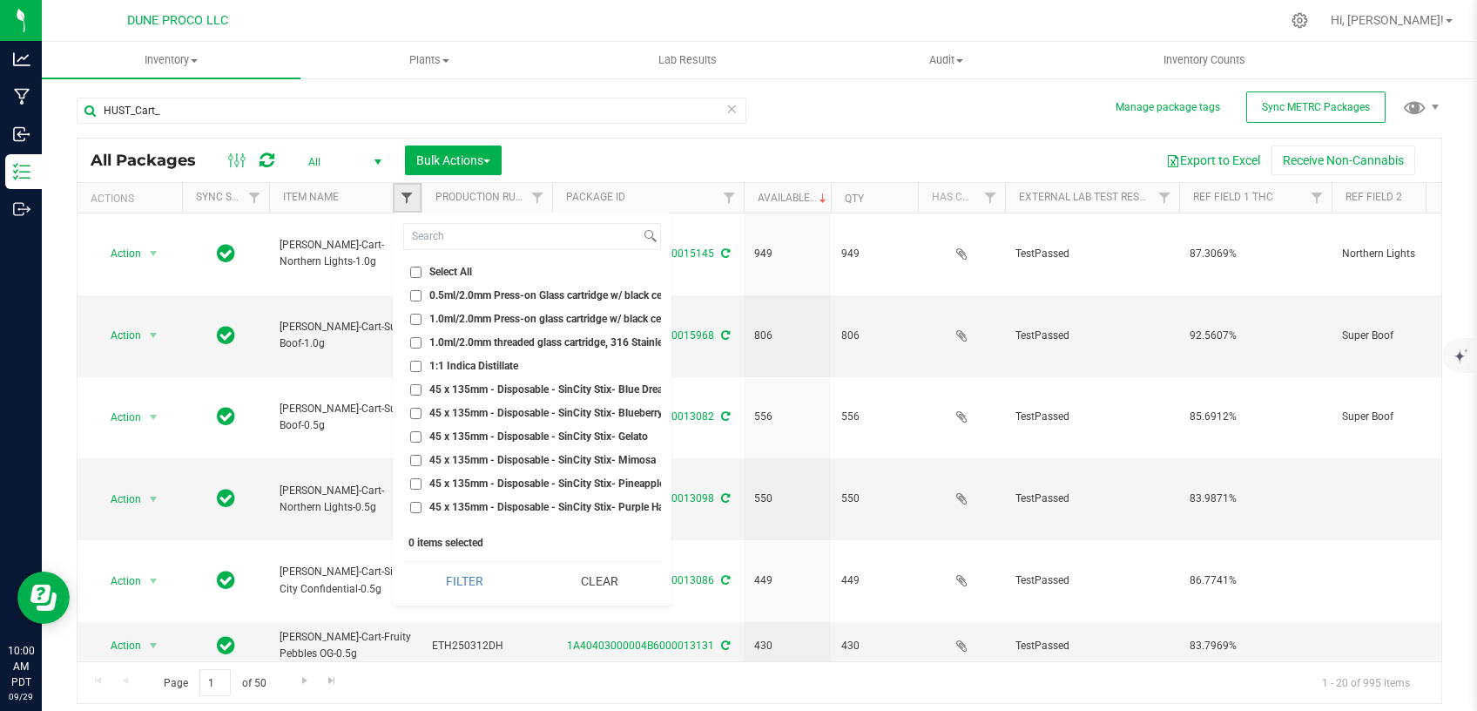
click at [404, 205] on span "Filter" at bounding box center [407, 198] width 14 height 14
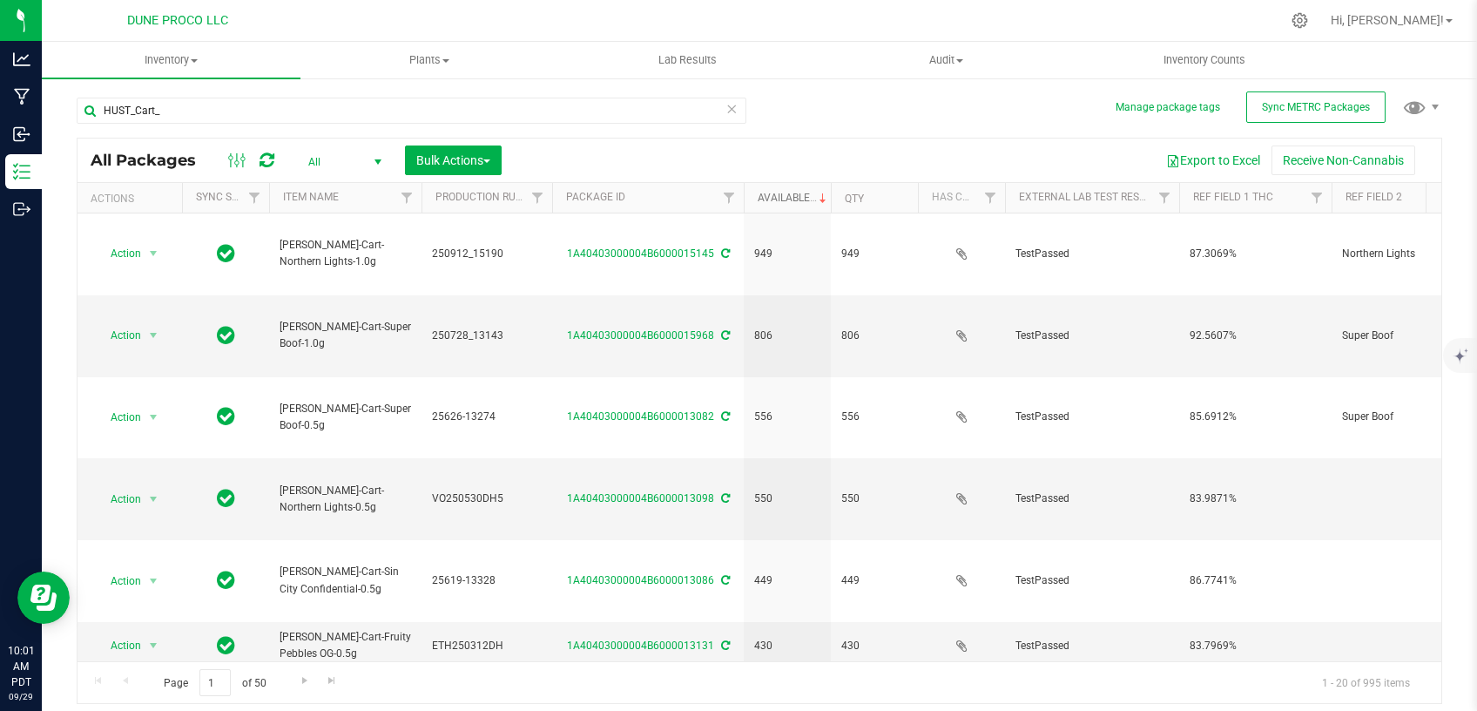
click at [790, 194] on link "Available" at bounding box center [794, 198] width 72 height 12
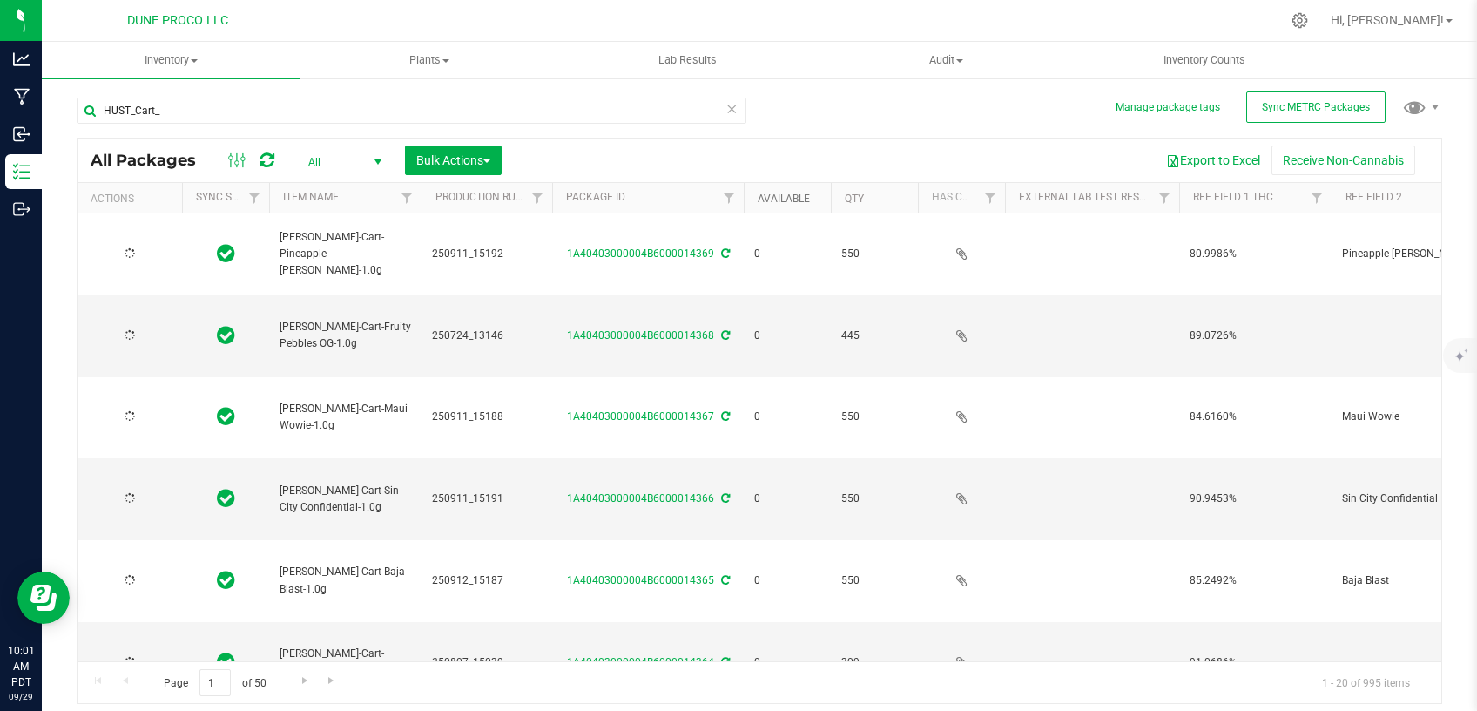
type input "[DATE]"
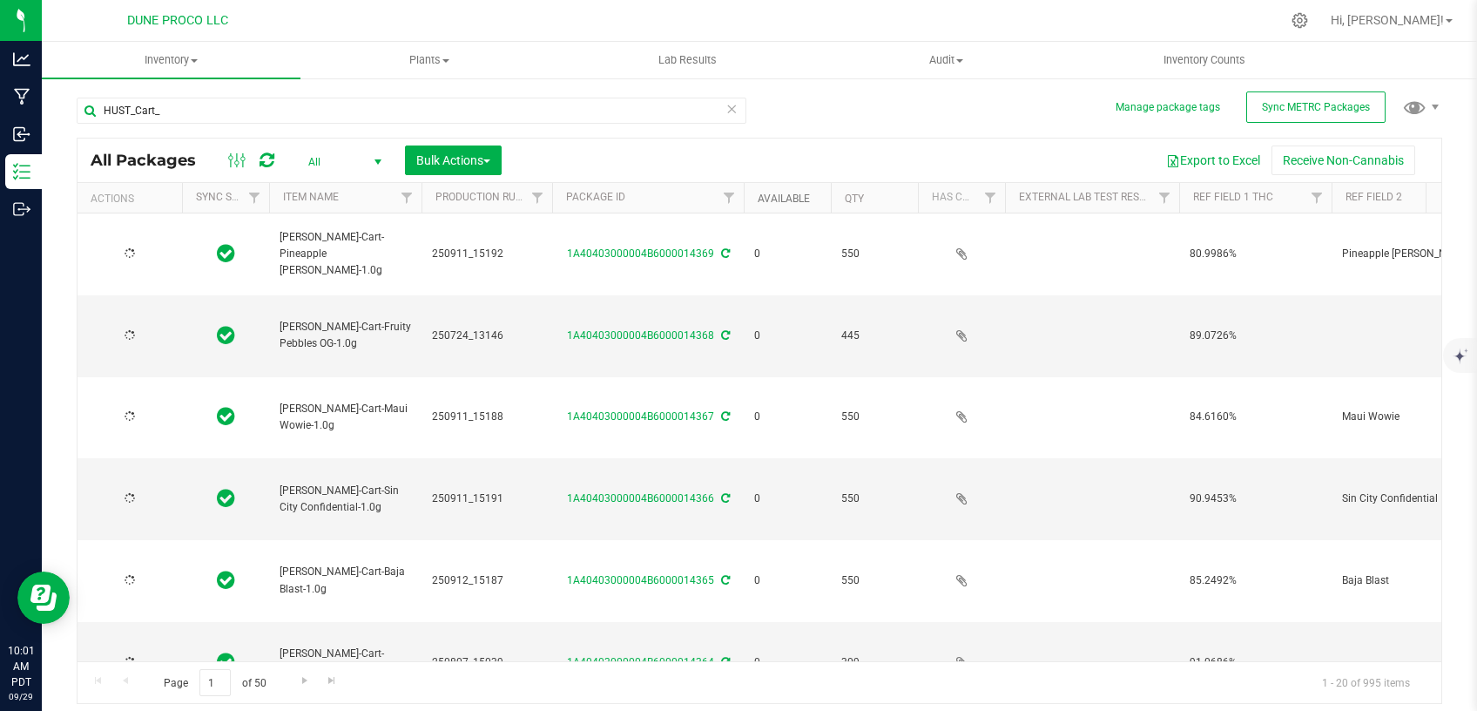
type input "[DATE]"
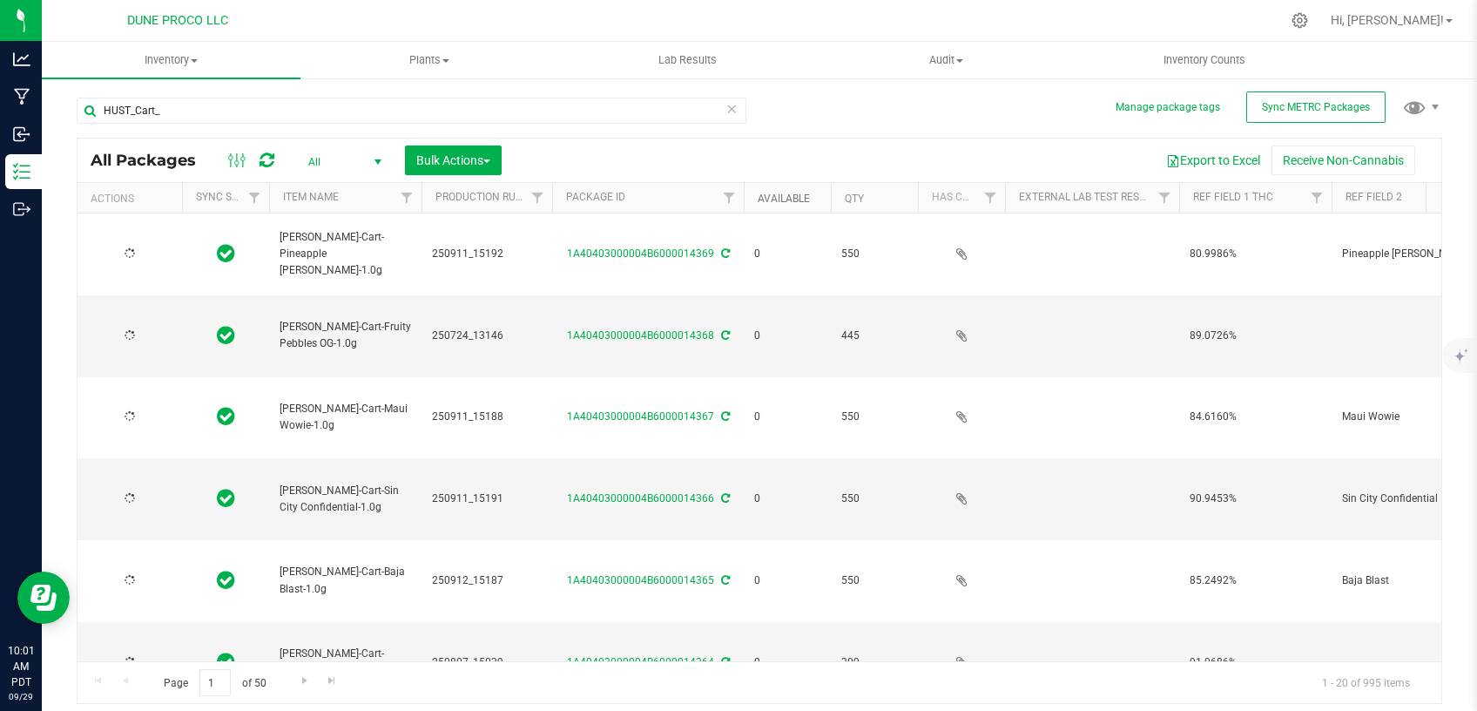
type input "[DATE]"
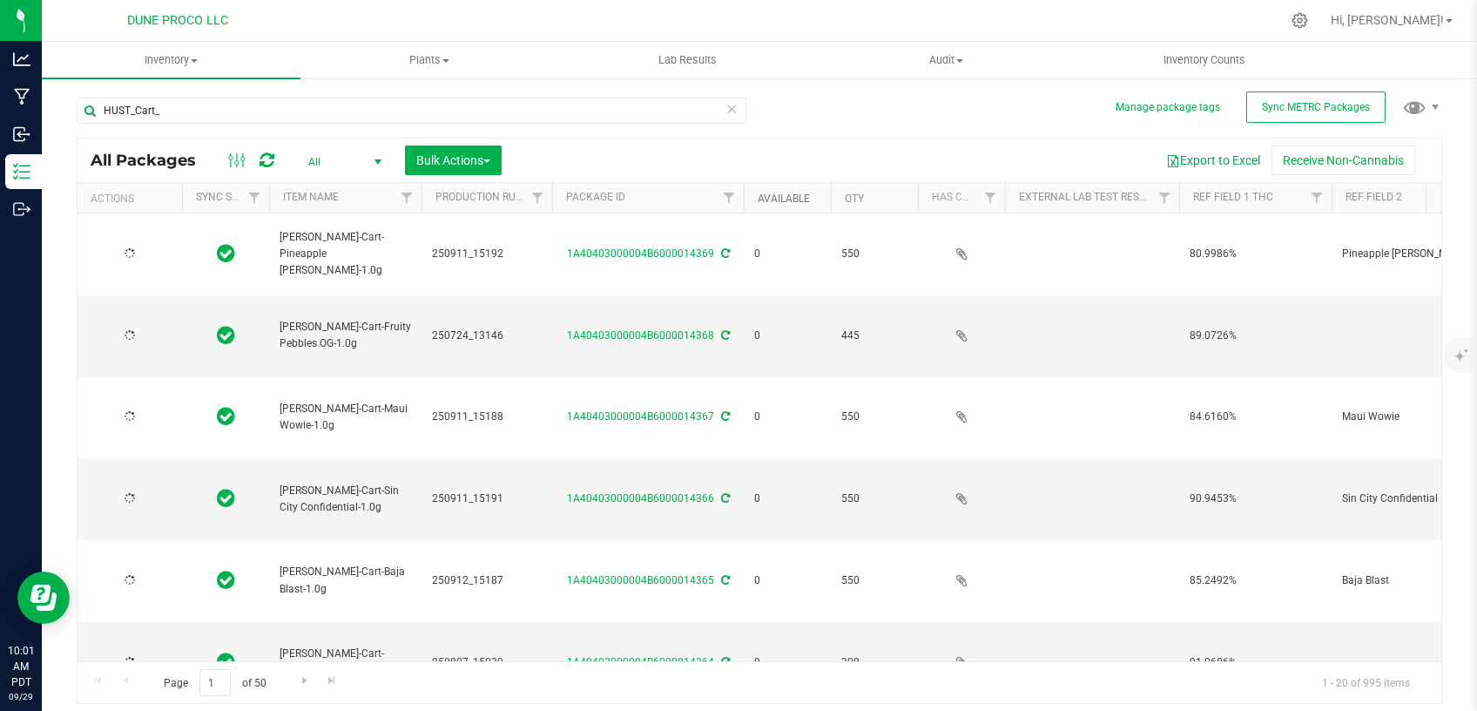
type input "[DATE]"
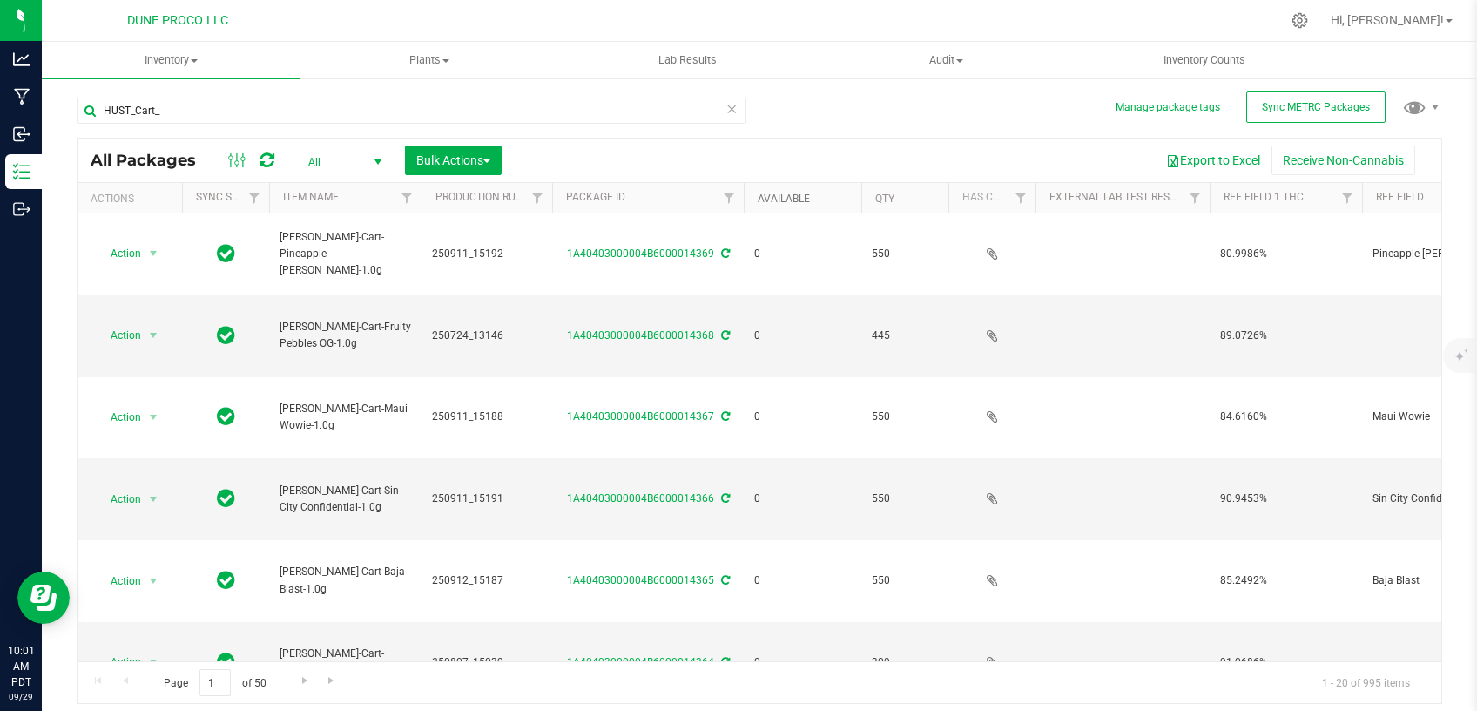
drag, startPoint x: 828, startPoint y: 194, endPoint x: 862, endPoint y: 194, distance: 34.0
click at [862, 194] on div "Actions Sync Status Item Name Production Run Package ID Available Qty Has COA E…" at bounding box center [752, 198] width 1349 height 30
click at [799, 195] on link "Available" at bounding box center [784, 199] width 52 height 12
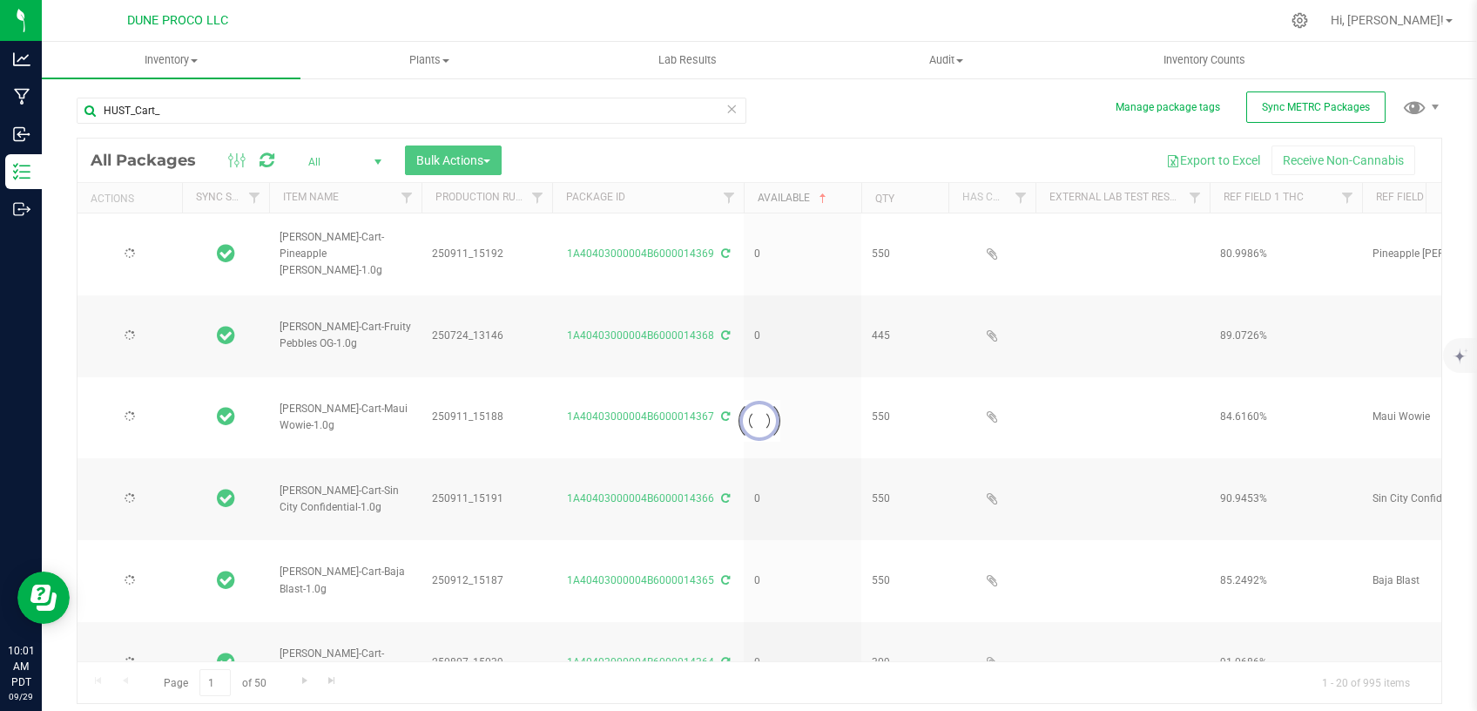
type input "[DATE]"
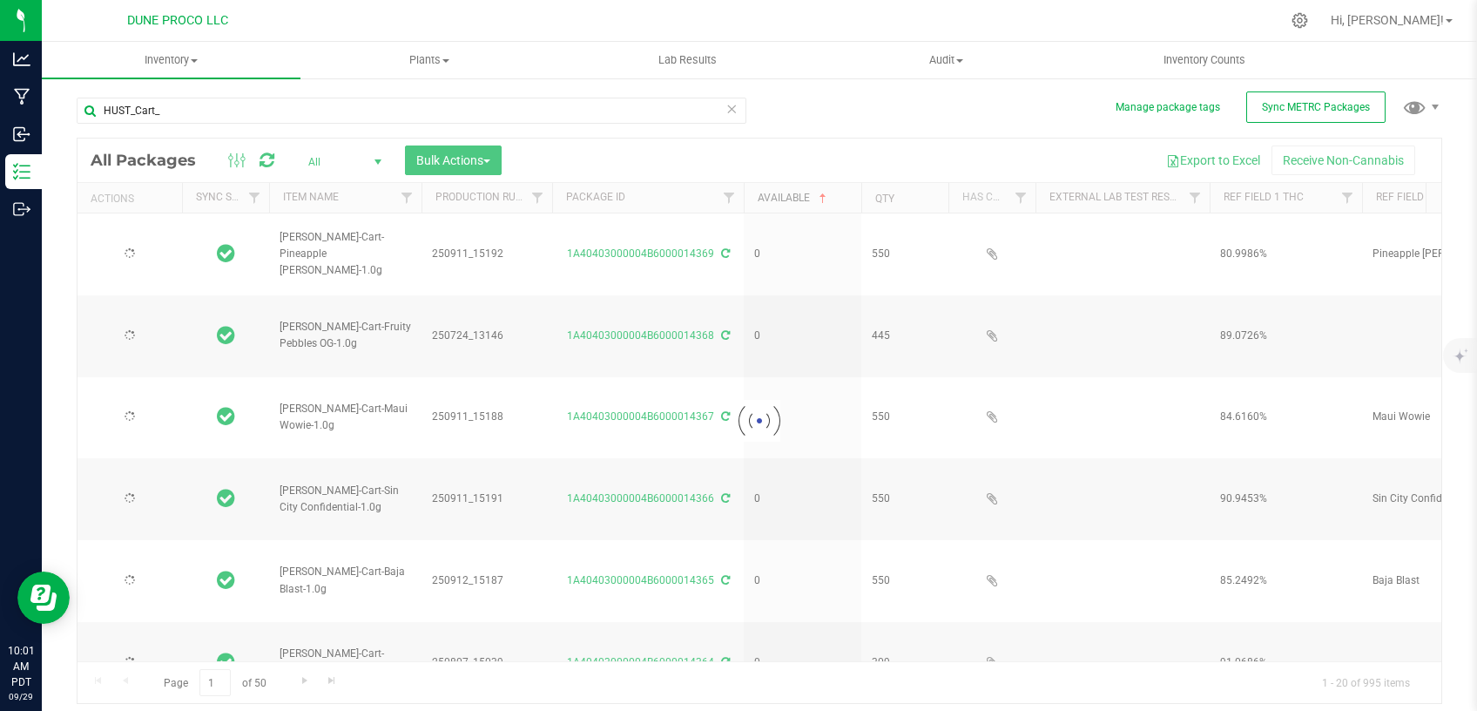
type input "[DATE]"
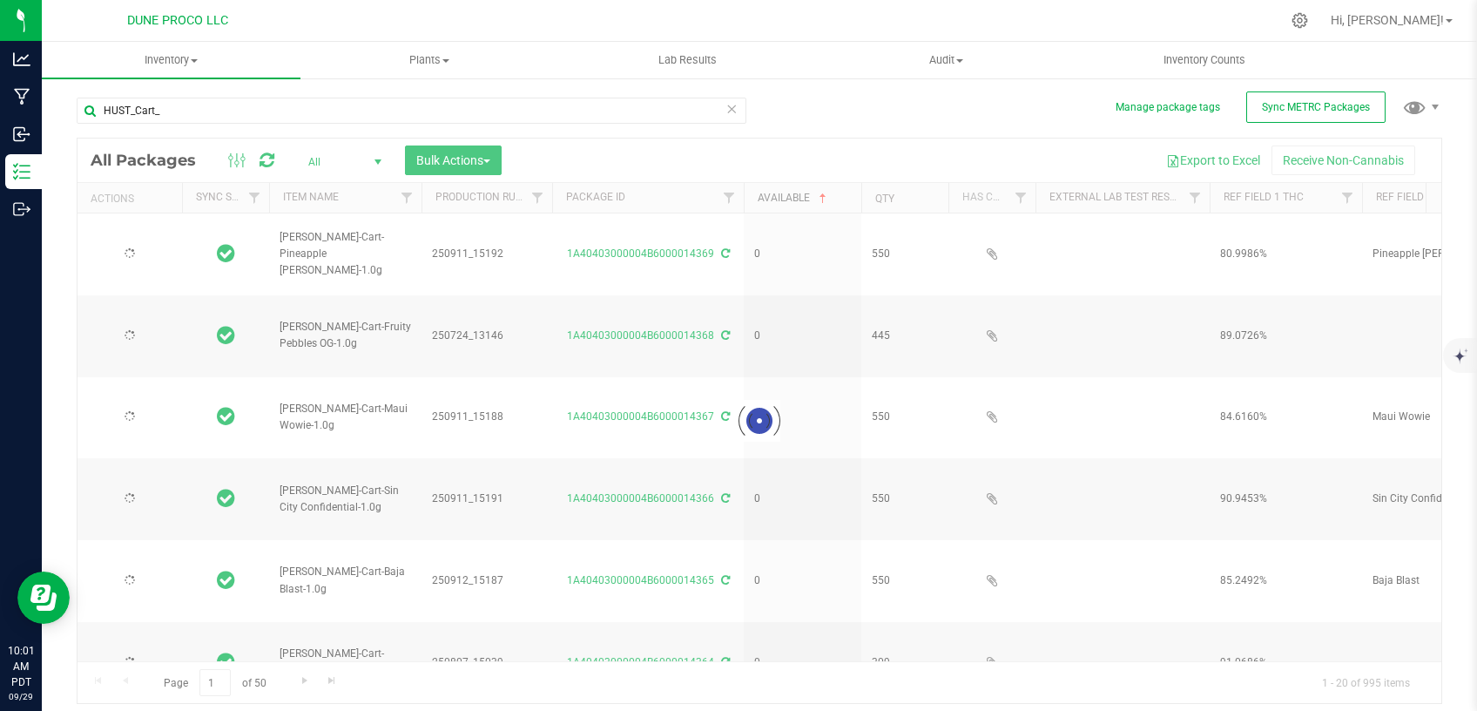
type input "[DATE]"
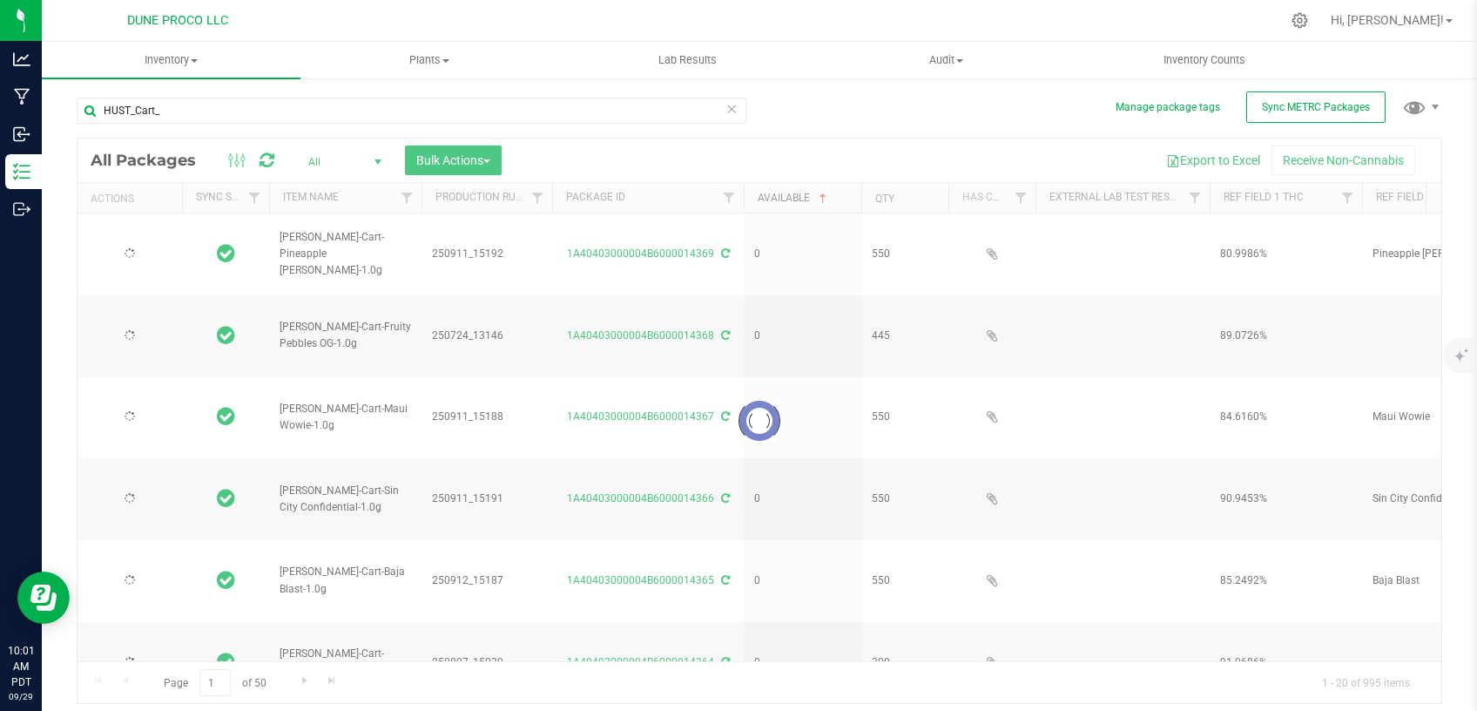
type input "[DATE]"
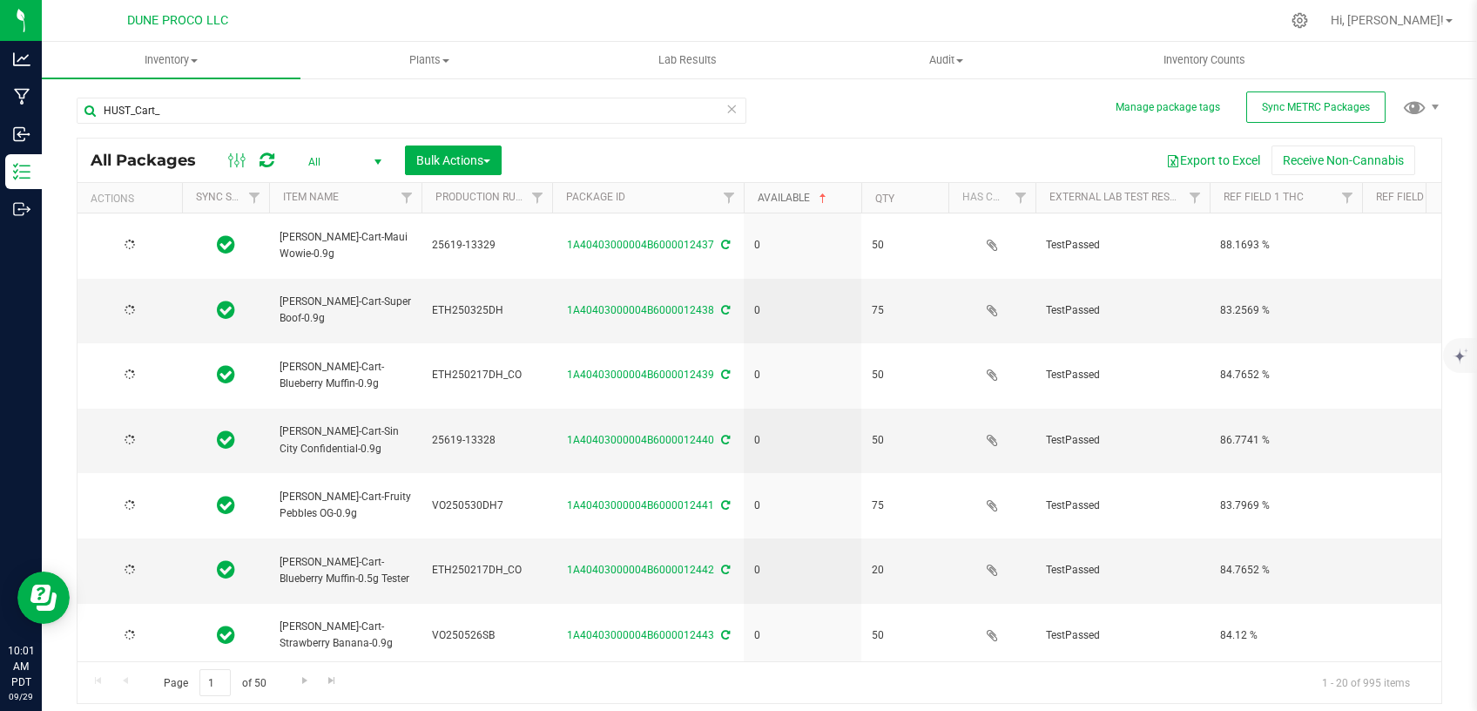
type input "[DATE]"
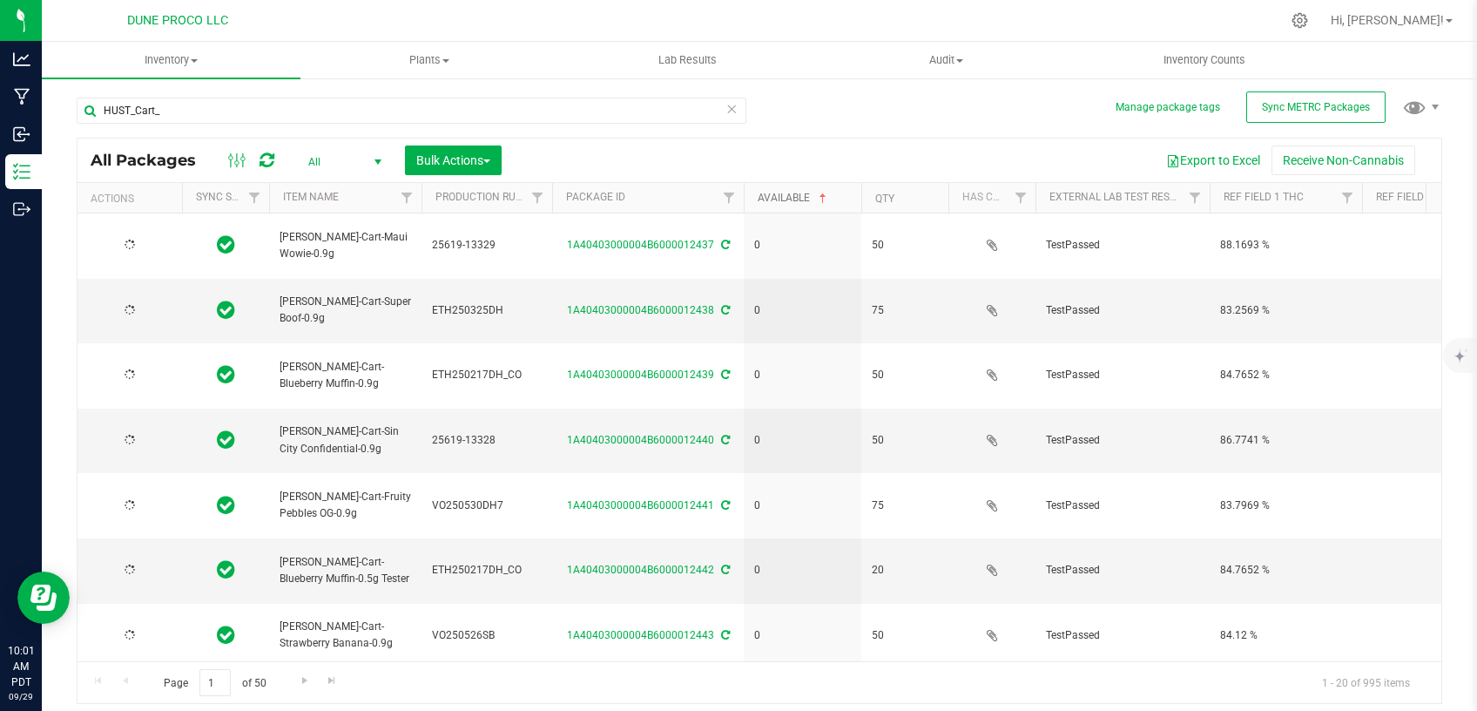
type input "[DATE]"
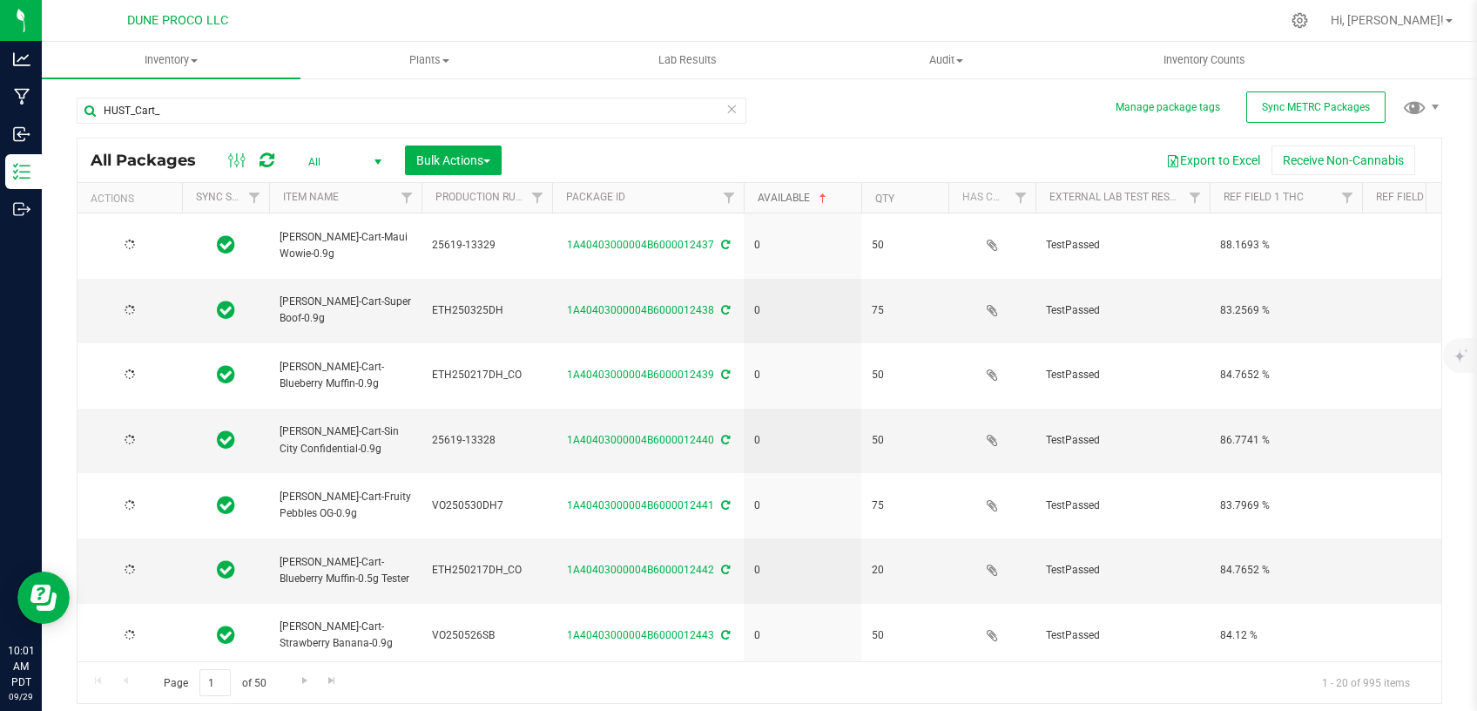
type input "[DATE]"
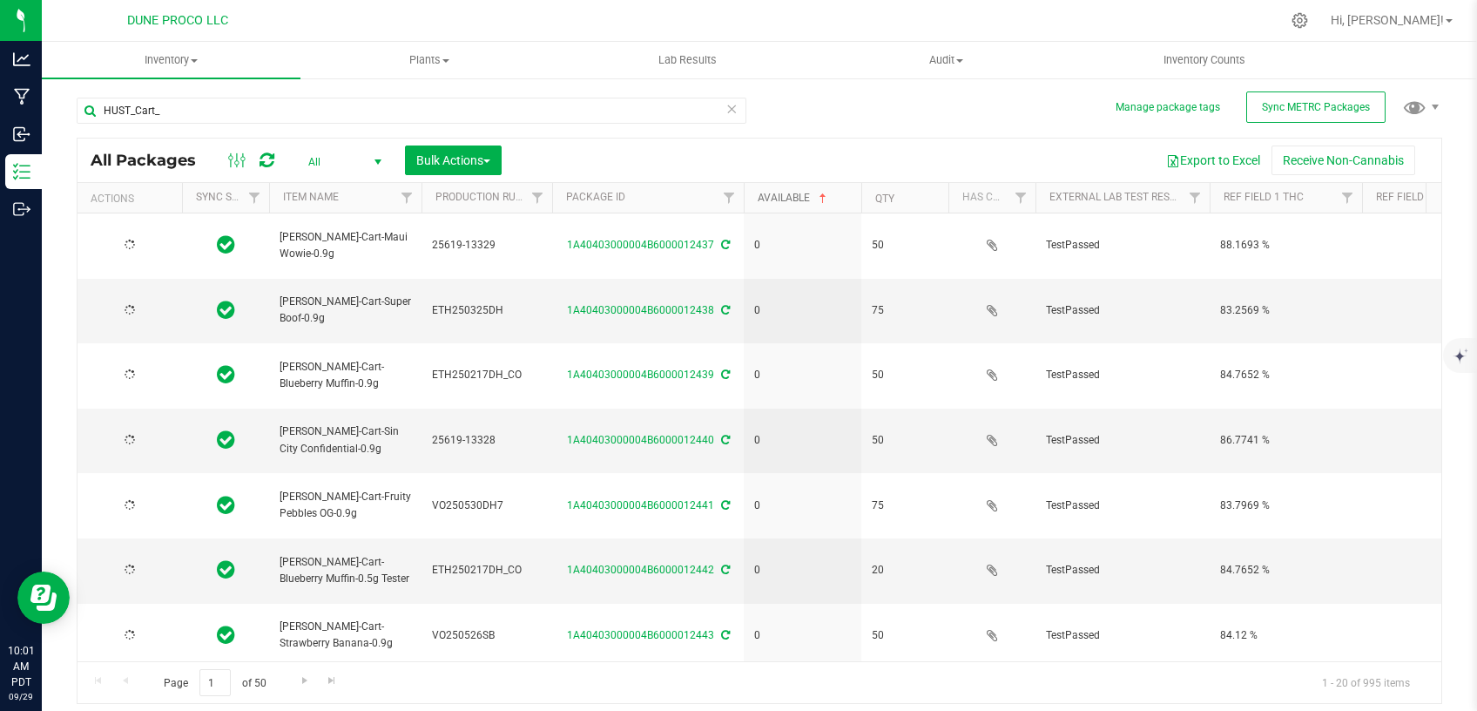
type input "[DATE]"
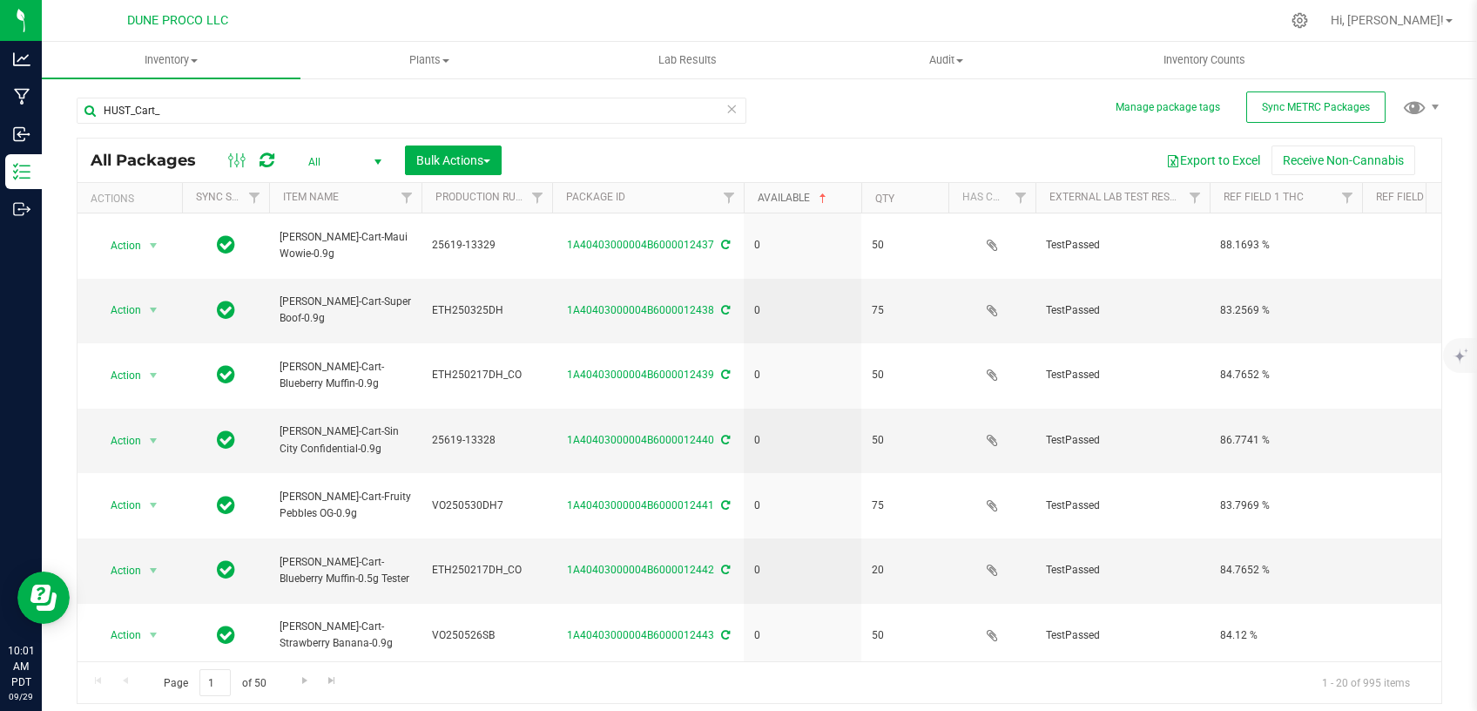
click at [761, 198] on link "Available" at bounding box center [794, 198] width 72 height 12
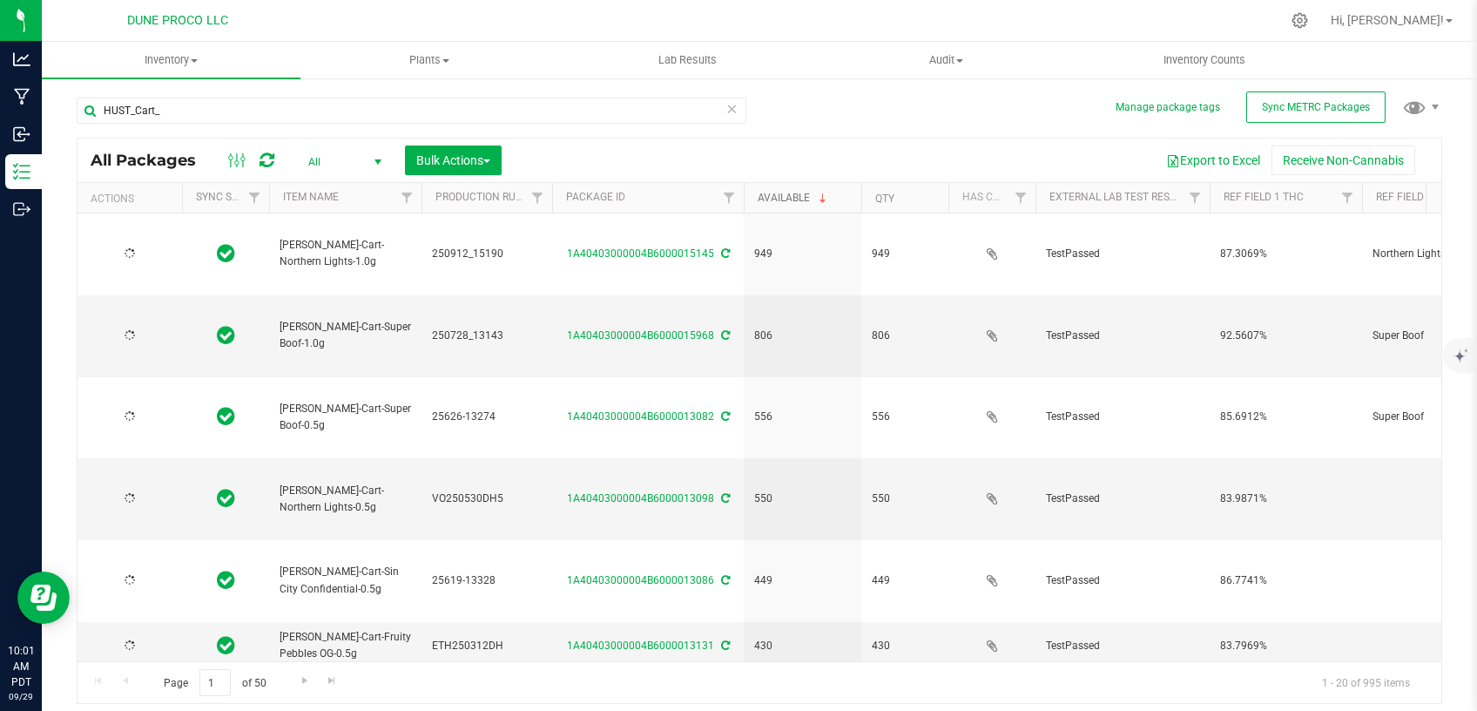
type input "[DATE]"
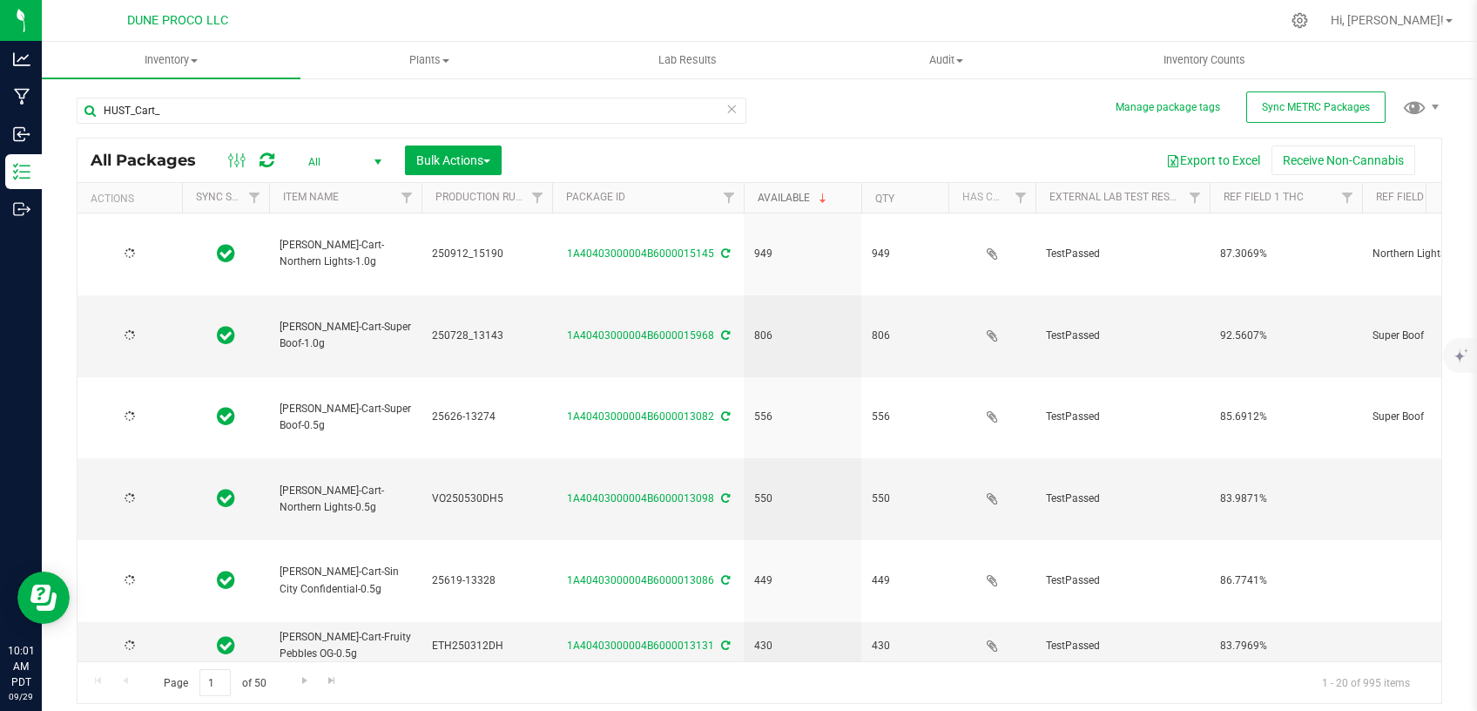
type input "[DATE]"
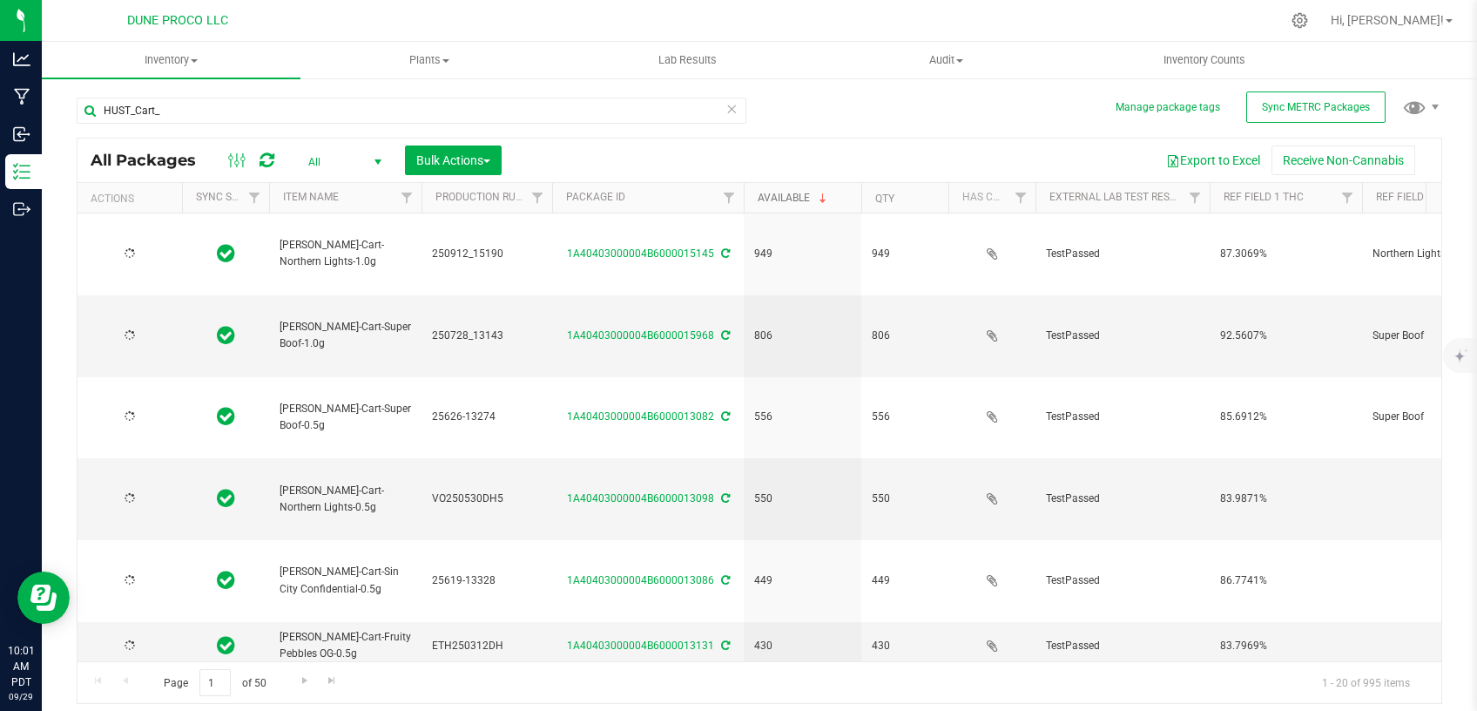
type input "[DATE]"
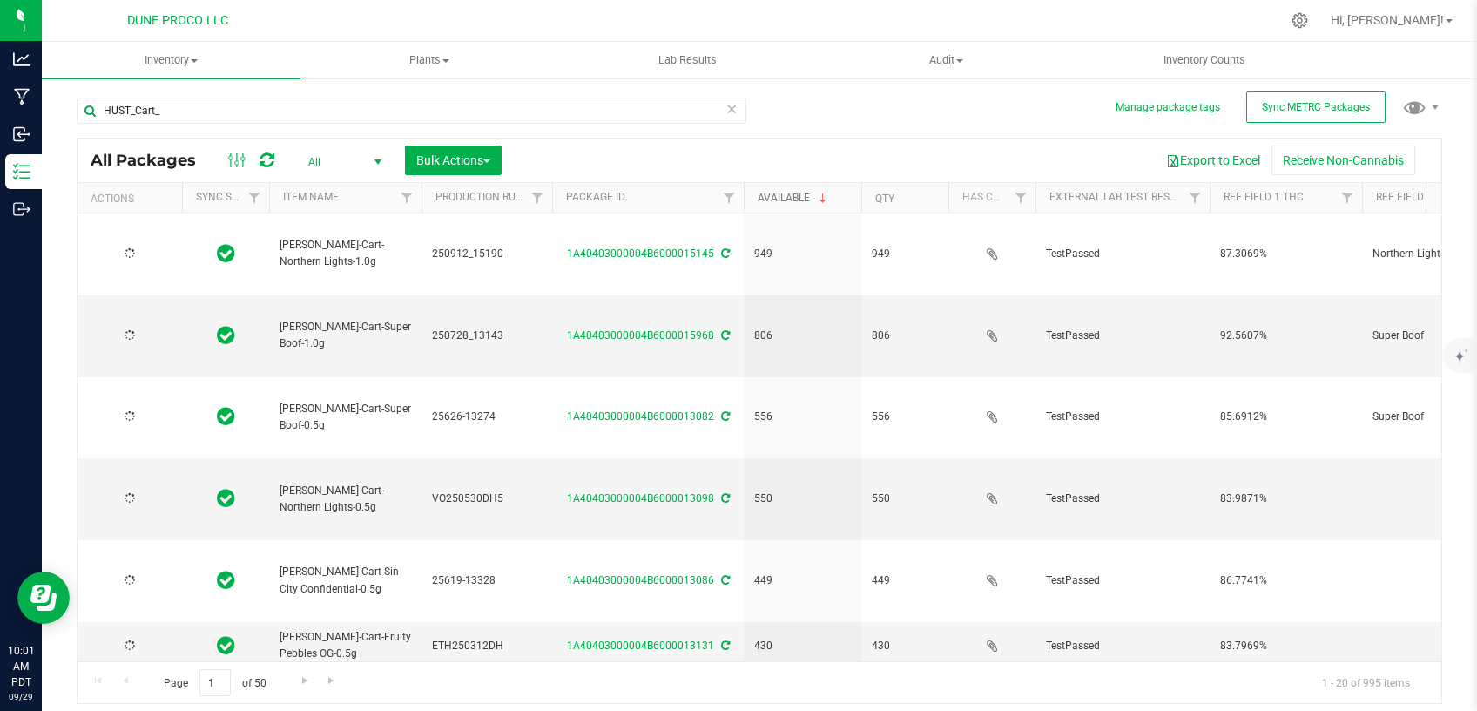
type input "[DATE]"
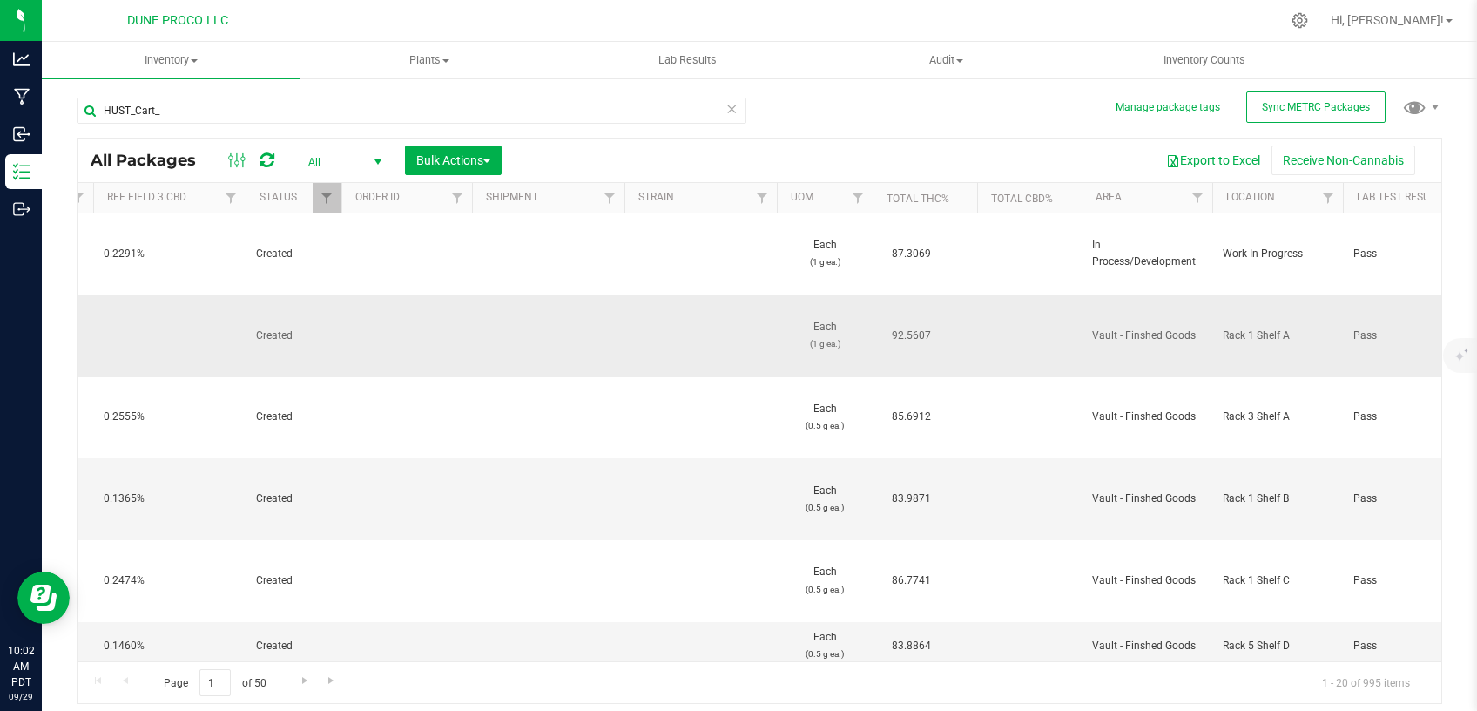
scroll to position [0, 1422]
click at [859, 199] on span "Filter" at bounding box center [858, 198] width 14 height 14
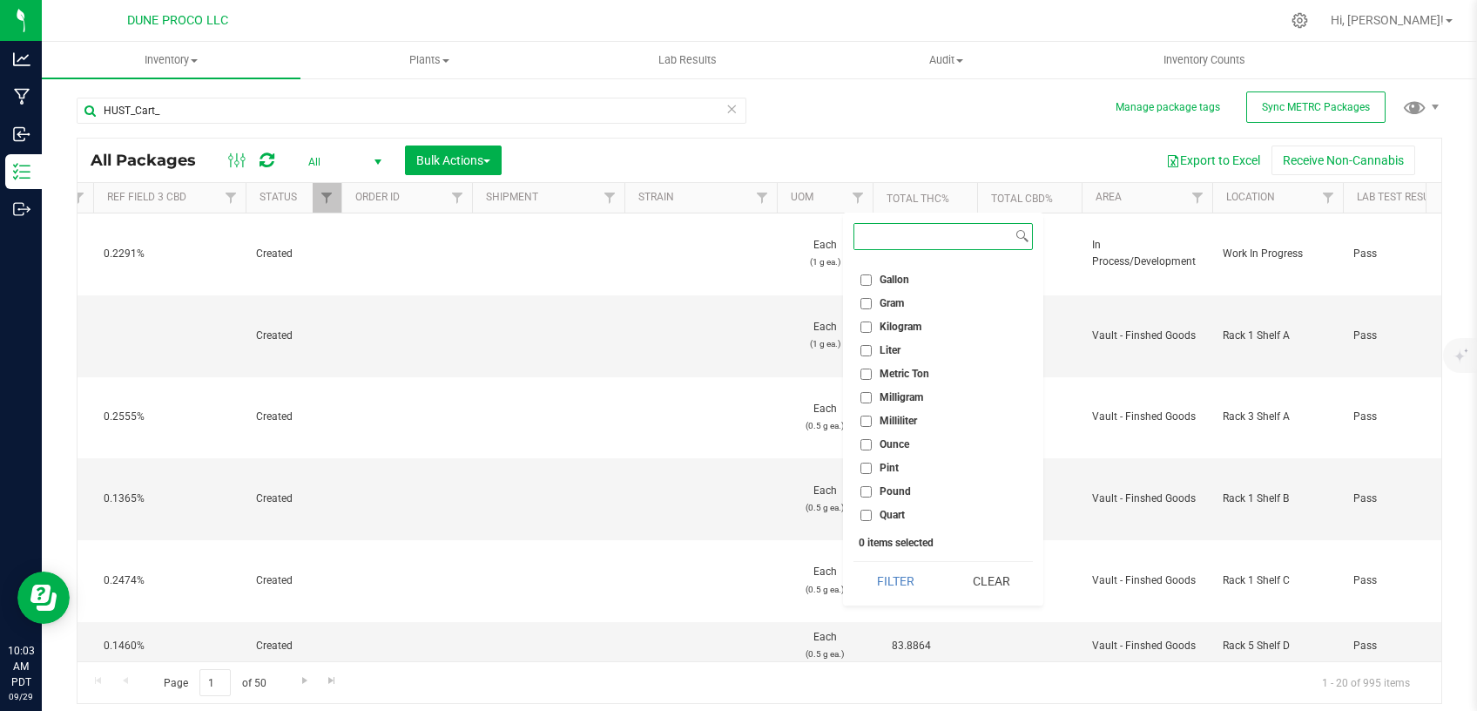
scroll to position [0, 0]
click at [870, 301] on input "Each" at bounding box center [866, 295] width 11 height 11
checkbox input "true"
click at [887, 249] on div at bounding box center [943, 236] width 179 height 27
click at [903, 240] on input at bounding box center [934, 236] width 158 height 25
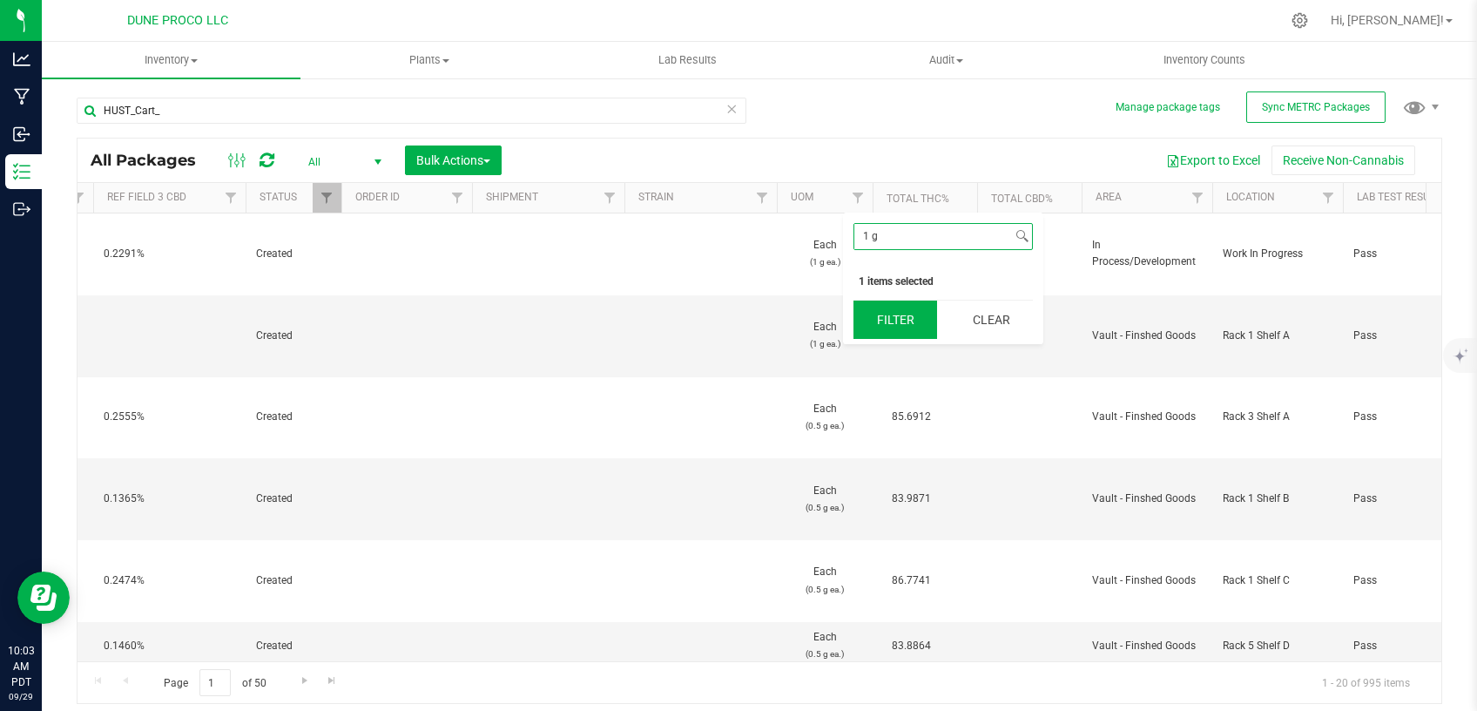
type input "1 g"
drag, startPoint x: 924, startPoint y: 320, endPoint x: 921, endPoint y: 274, distance: 45.4
click at [924, 320] on button "Filter" at bounding box center [896, 320] width 84 height 38
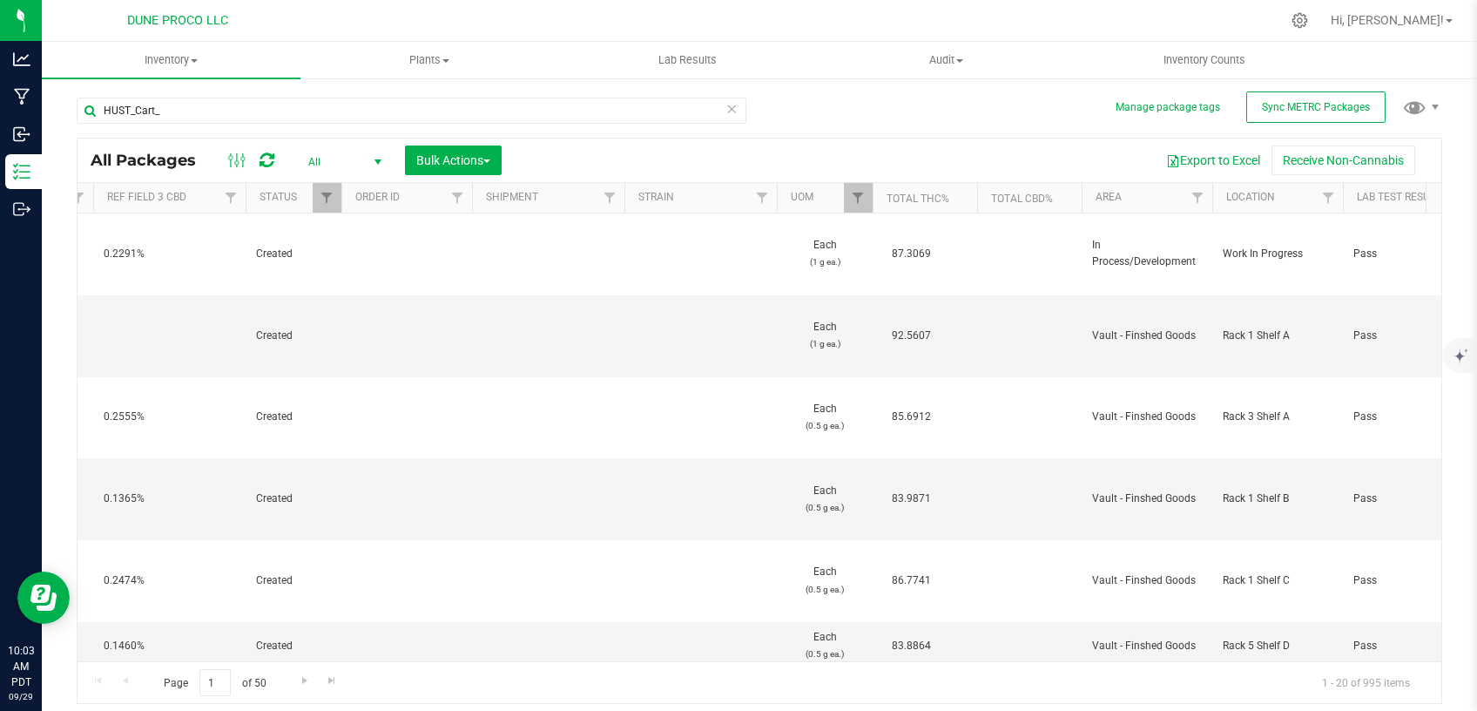
type input "[DATE]"
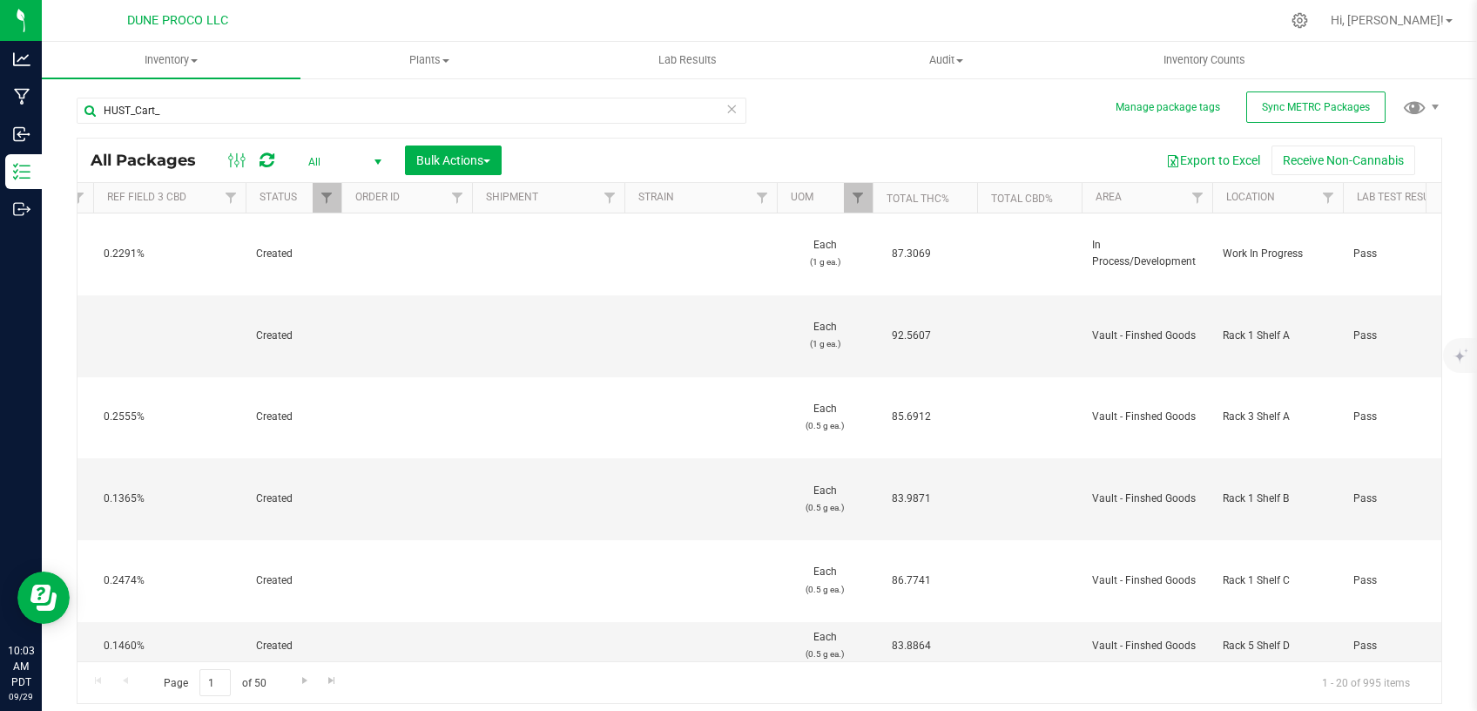
type input "[DATE]"
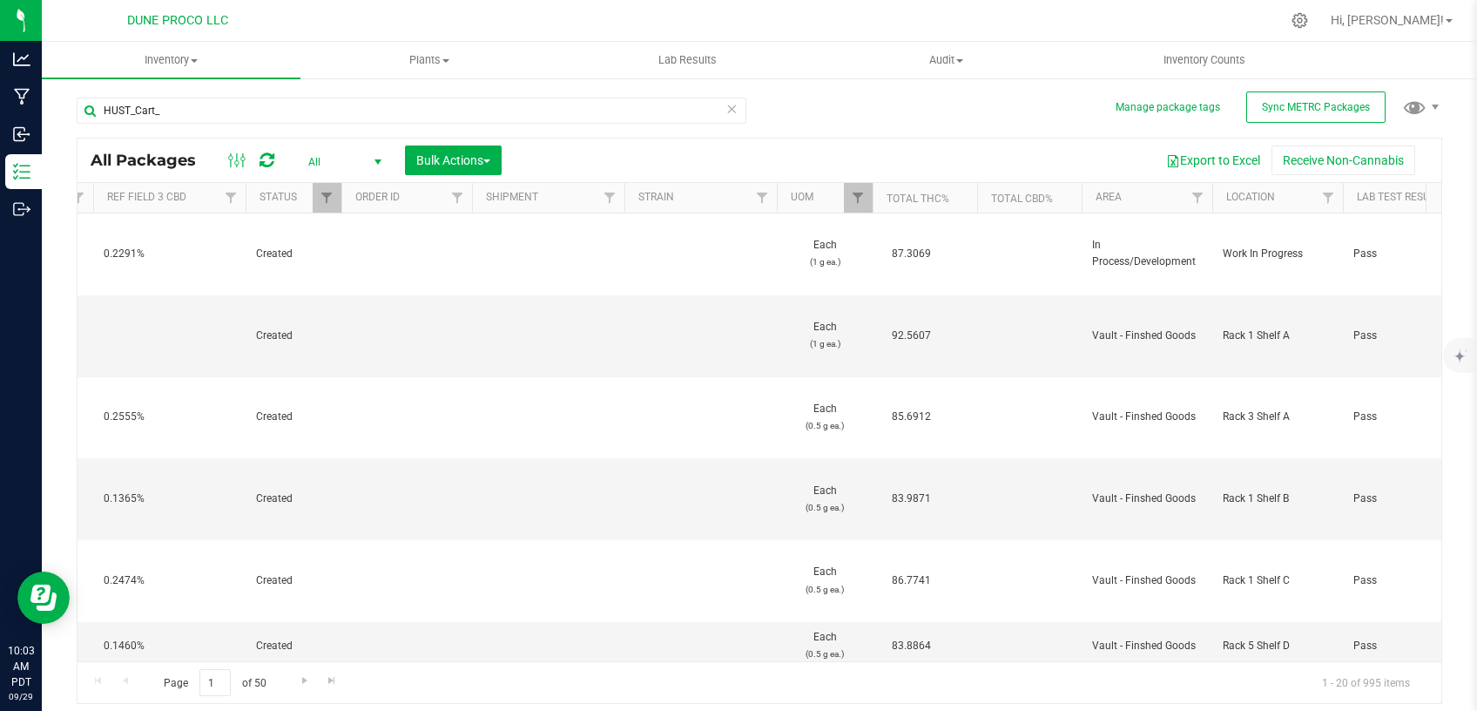
type input "[DATE]"
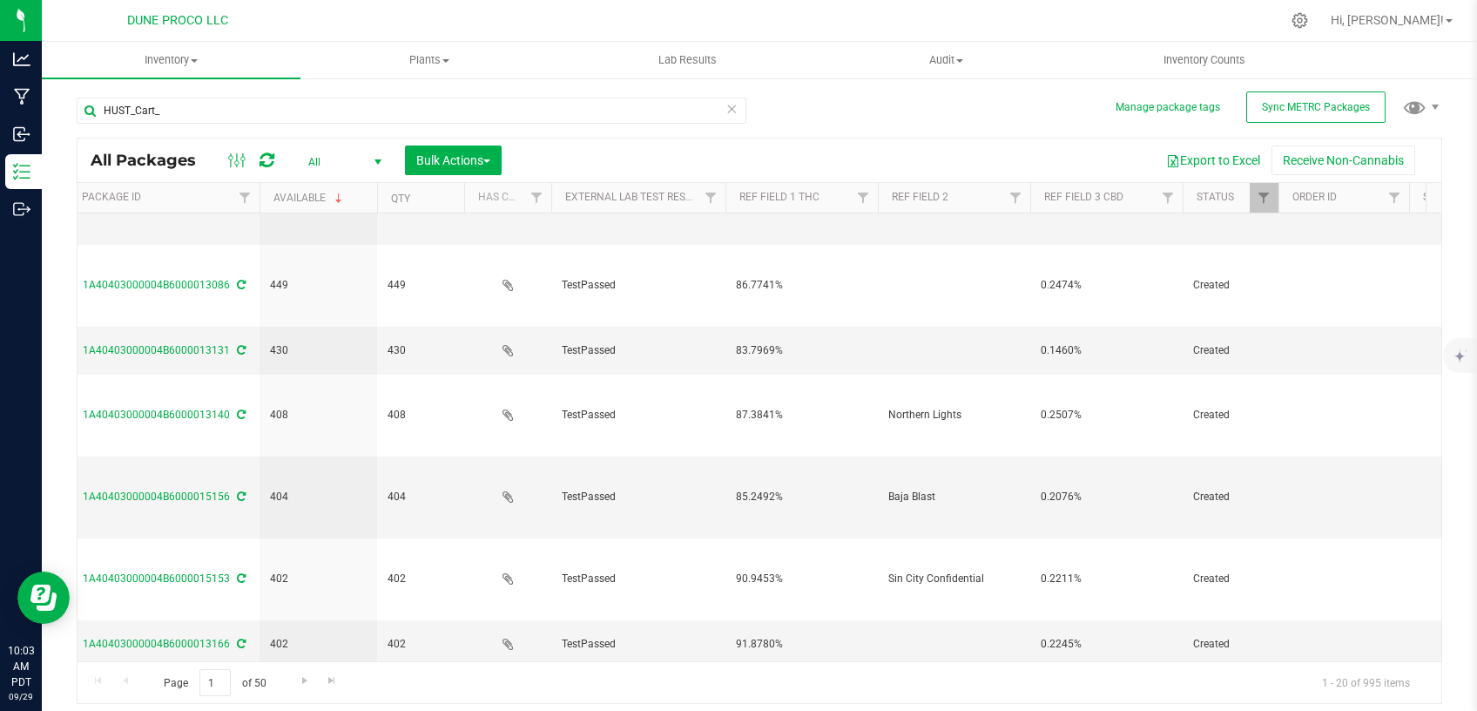
scroll to position [295, 290]
